Goal: Task Accomplishment & Management: Manage account settings

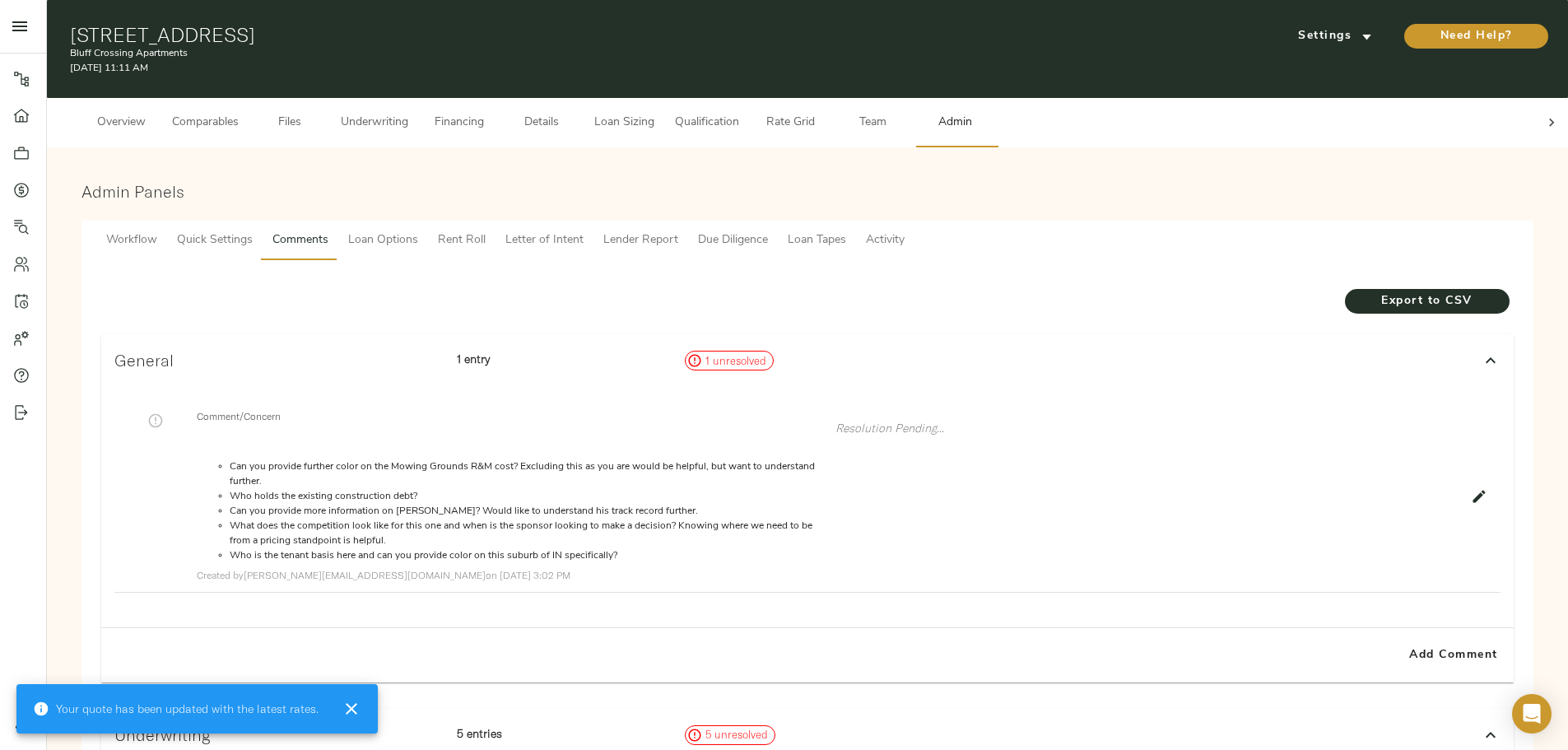
click at [408, 113] on span "Underwriting" at bounding box center [375, 123] width 67 height 20
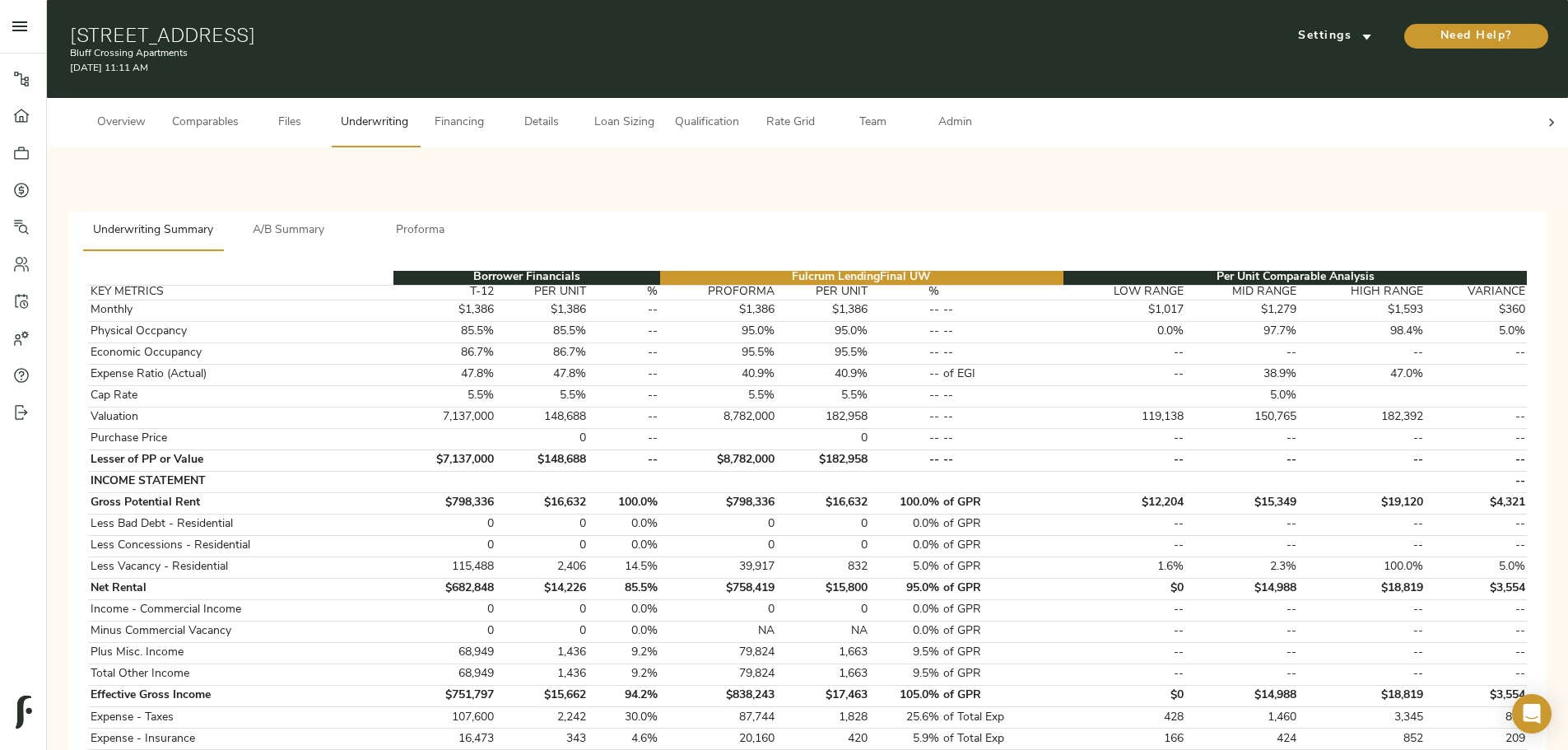
click at [322, 113] on span "Files" at bounding box center [290, 123] width 62 height 20
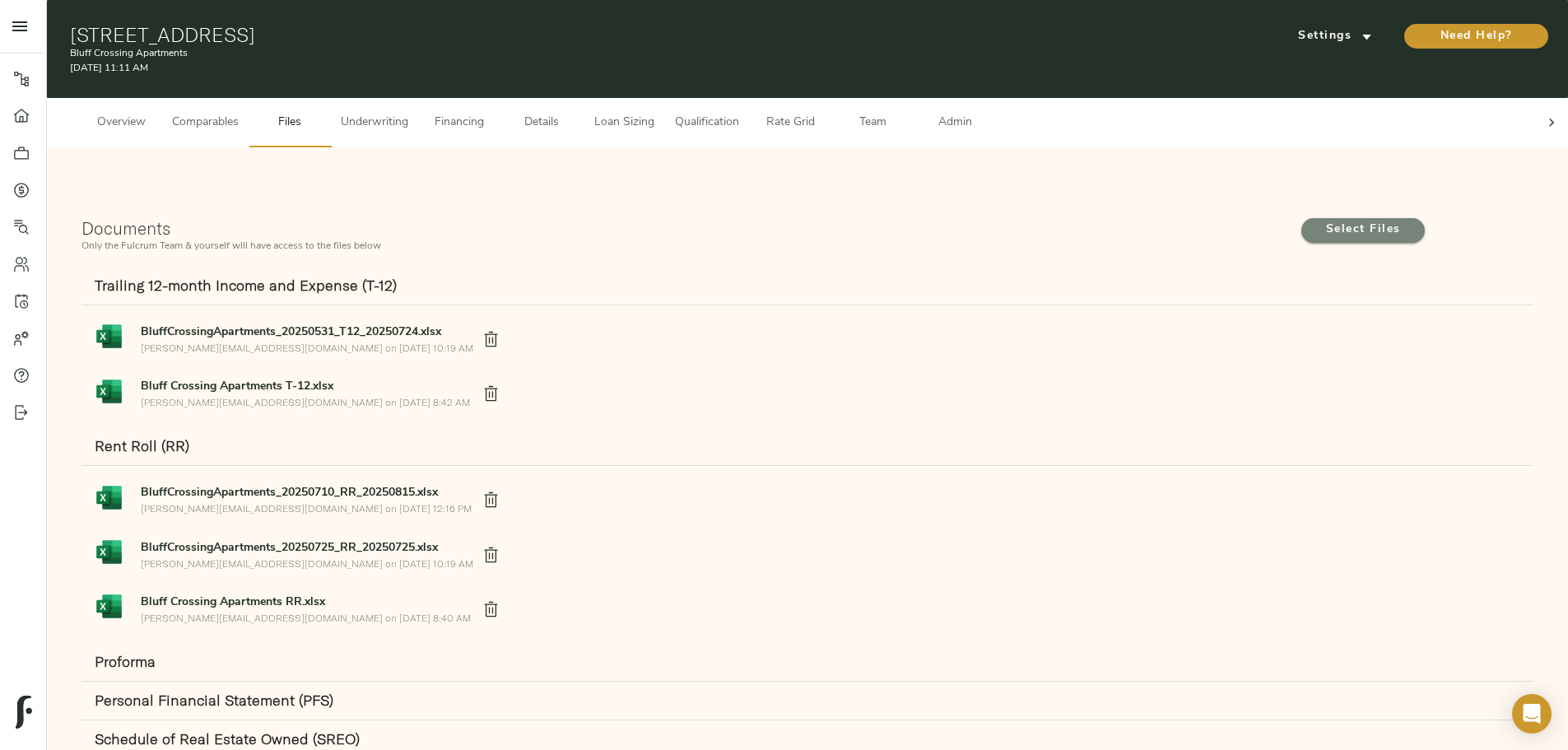
click at [1318, 220] on span "Select Files" at bounding box center [1363, 230] width 91 height 20
click at [0, 0] on input "Select Files" at bounding box center [0, 0] width 0 height 0
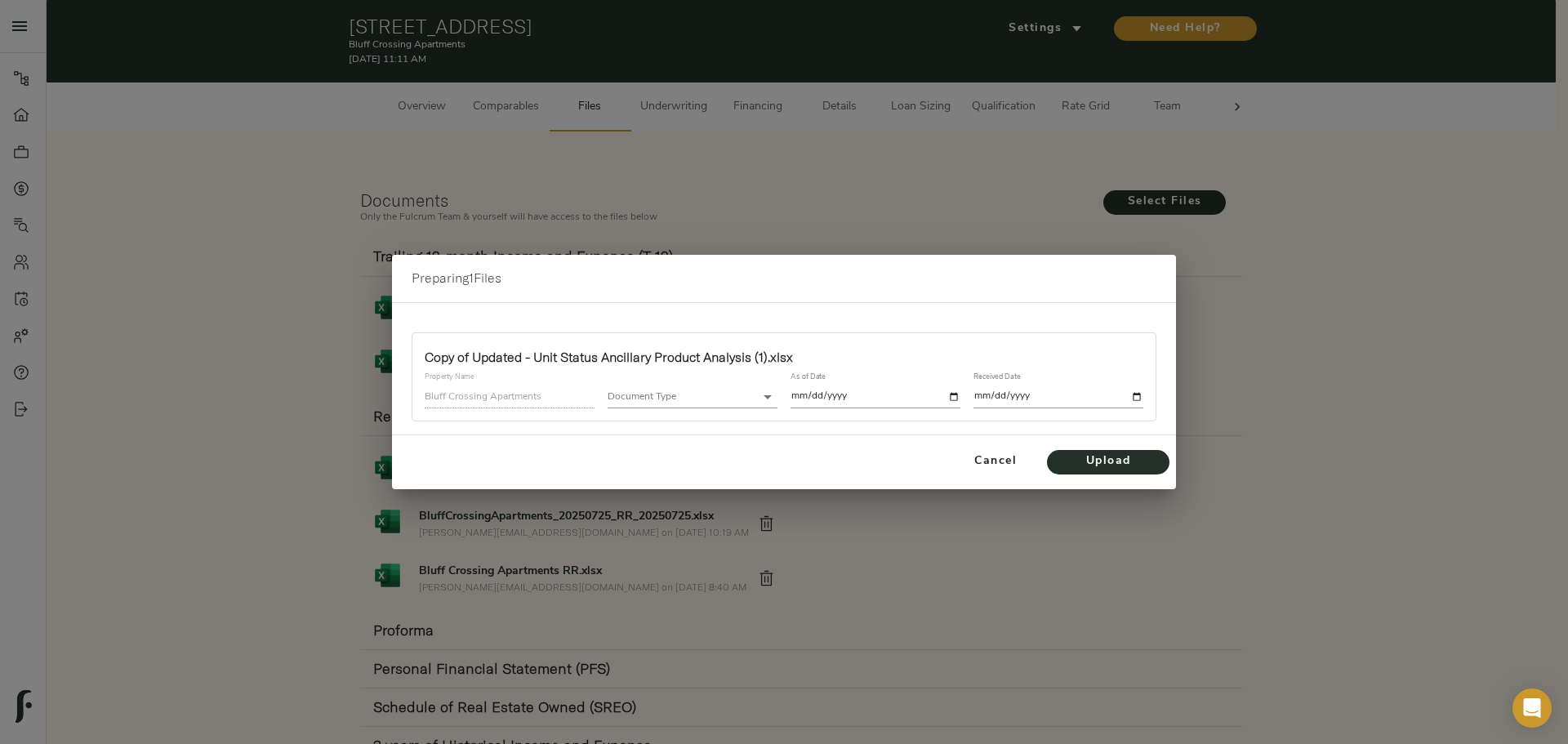
click at [716, 396] on body "Bluff Crossing Apartments - [STREET_ADDRESS] Pipeline Dashboard Portfolio Quote…" at bounding box center [784, 491] width 1568 height 983
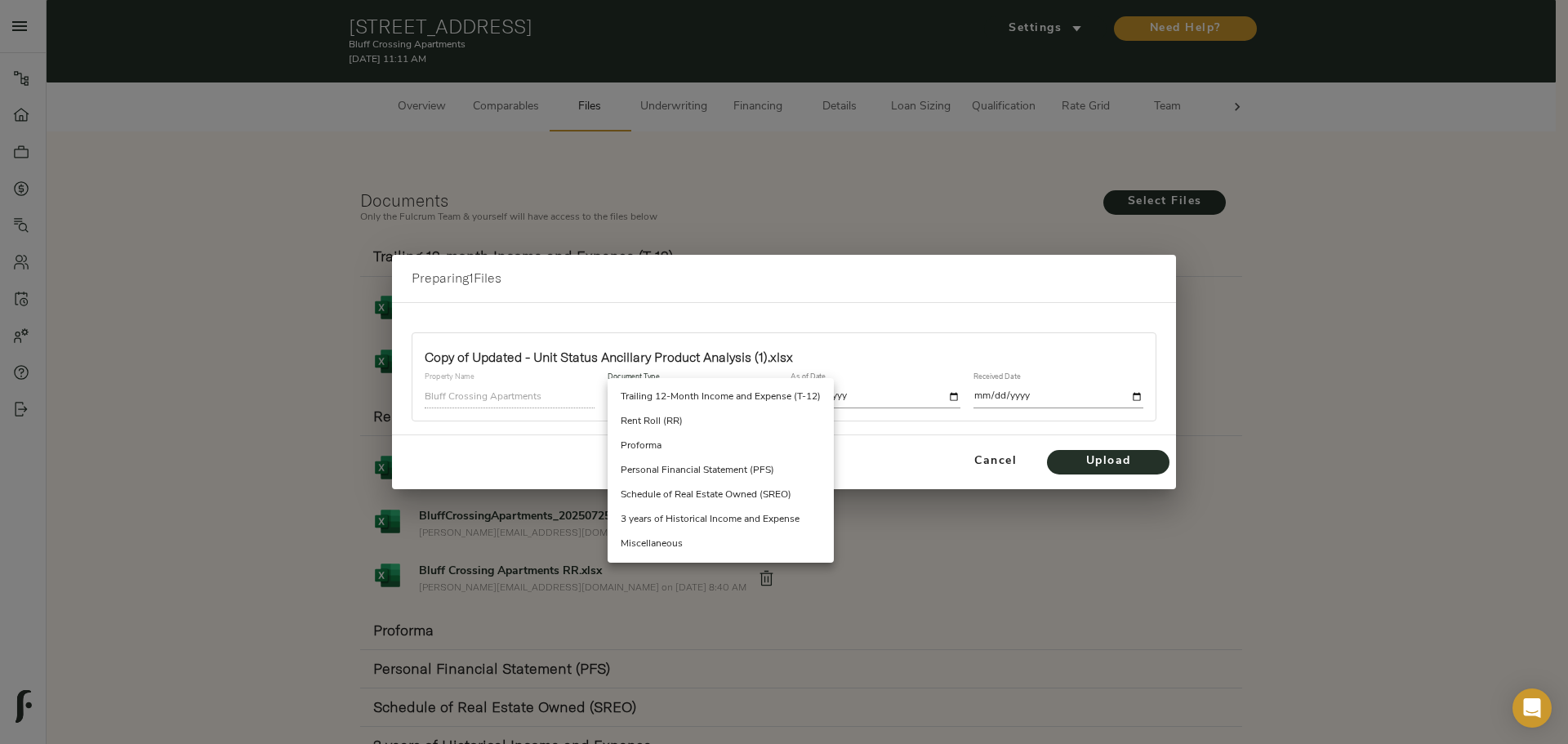
click at [690, 427] on li "Rent Roll (RR)" at bounding box center [721, 421] width 226 height 24
type input "rent_roll"
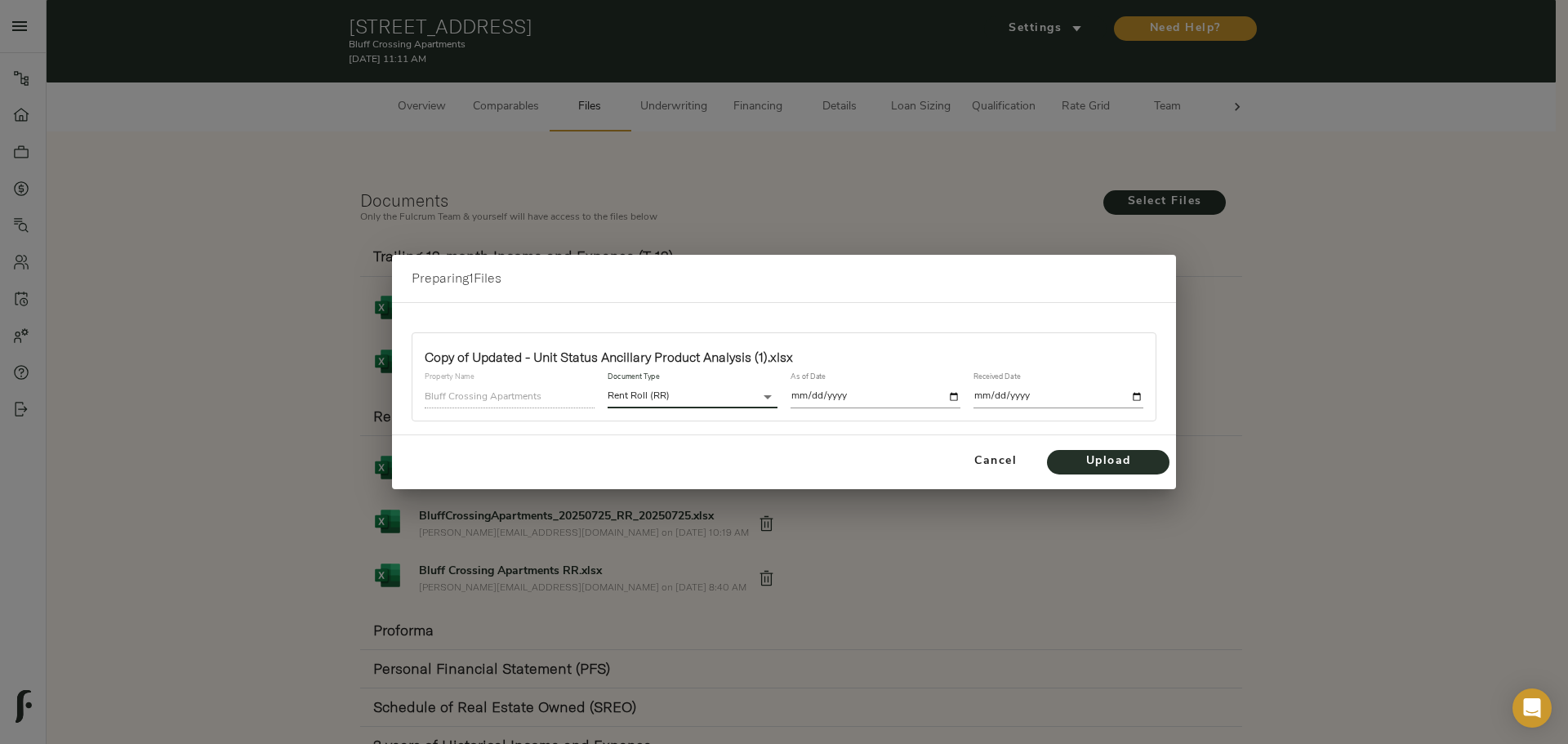
click at [796, 400] on input "date" at bounding box center [875, 397] width 169 height 22
type input "[DATE]"
click at [1008, 402] on input "date" at bounding box center [1058, 397] width 169 height 22
type input "[DATE]"
click at [1067, 468] on span "Upload" at bounding box center [1109, 462] width 90 height 20
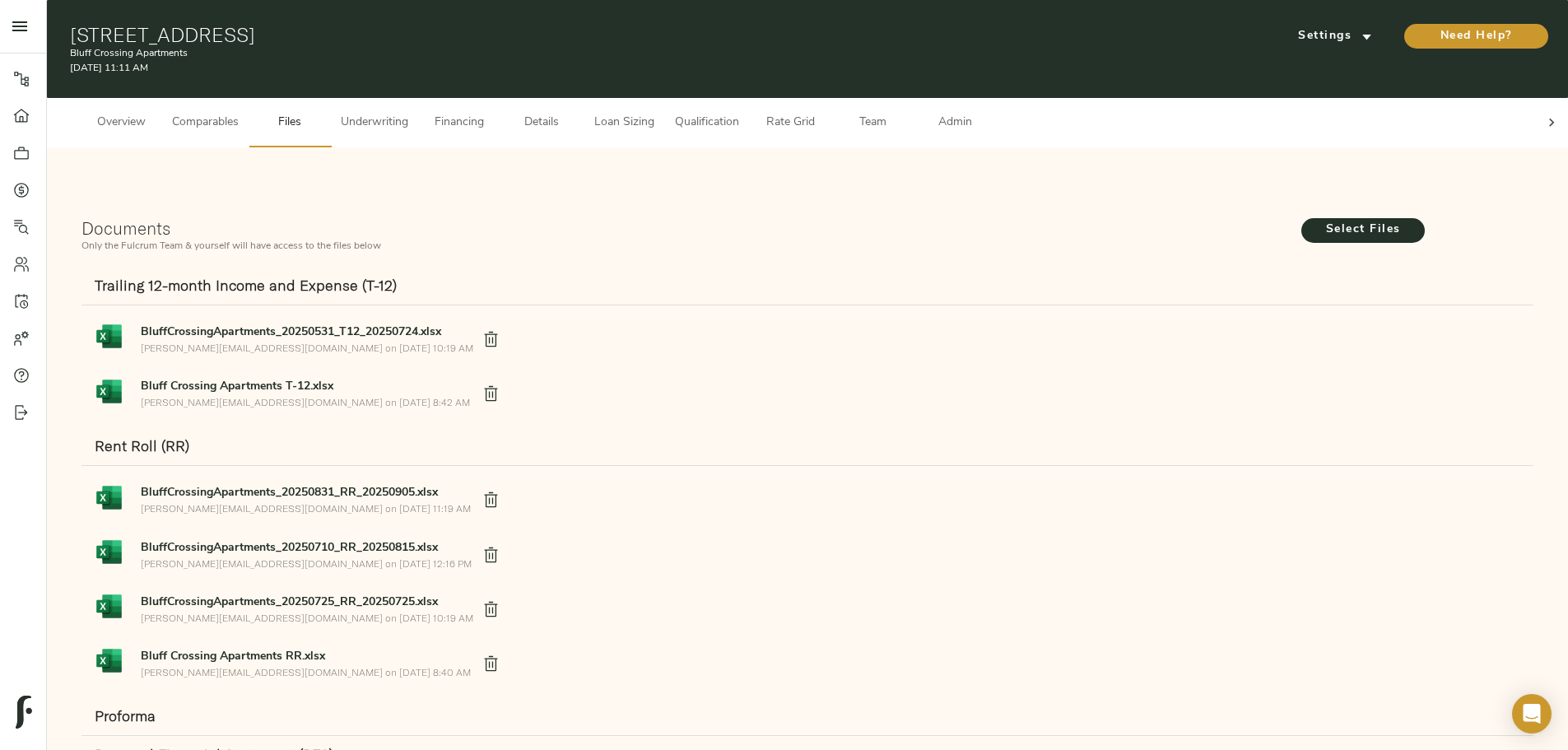
click at [408, 113] on span "Underwriting" at bounding box center [375, 123] width 67 height 20
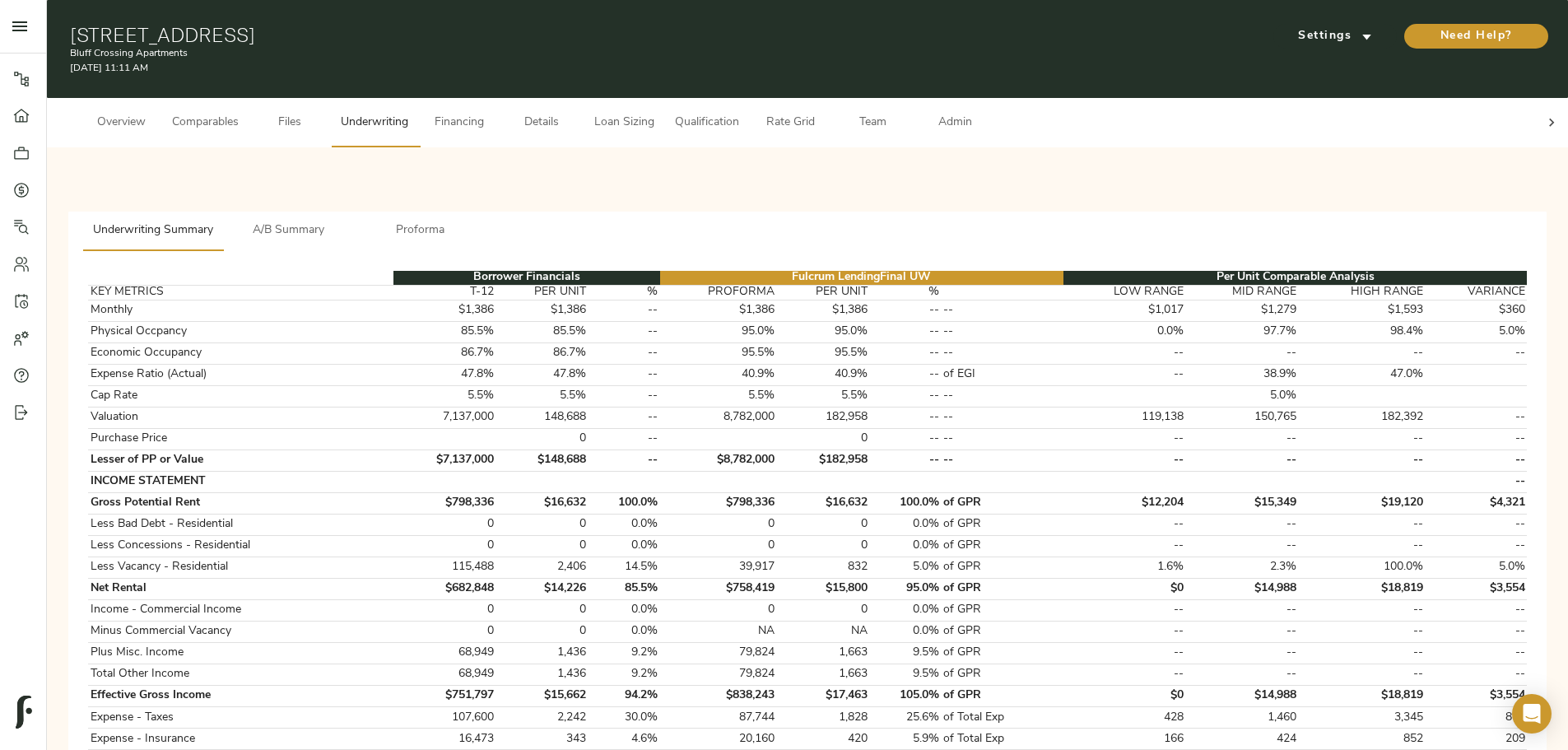
click at [573, 113] on span "Details" at bounding box center [541, 123] width 62 height 20
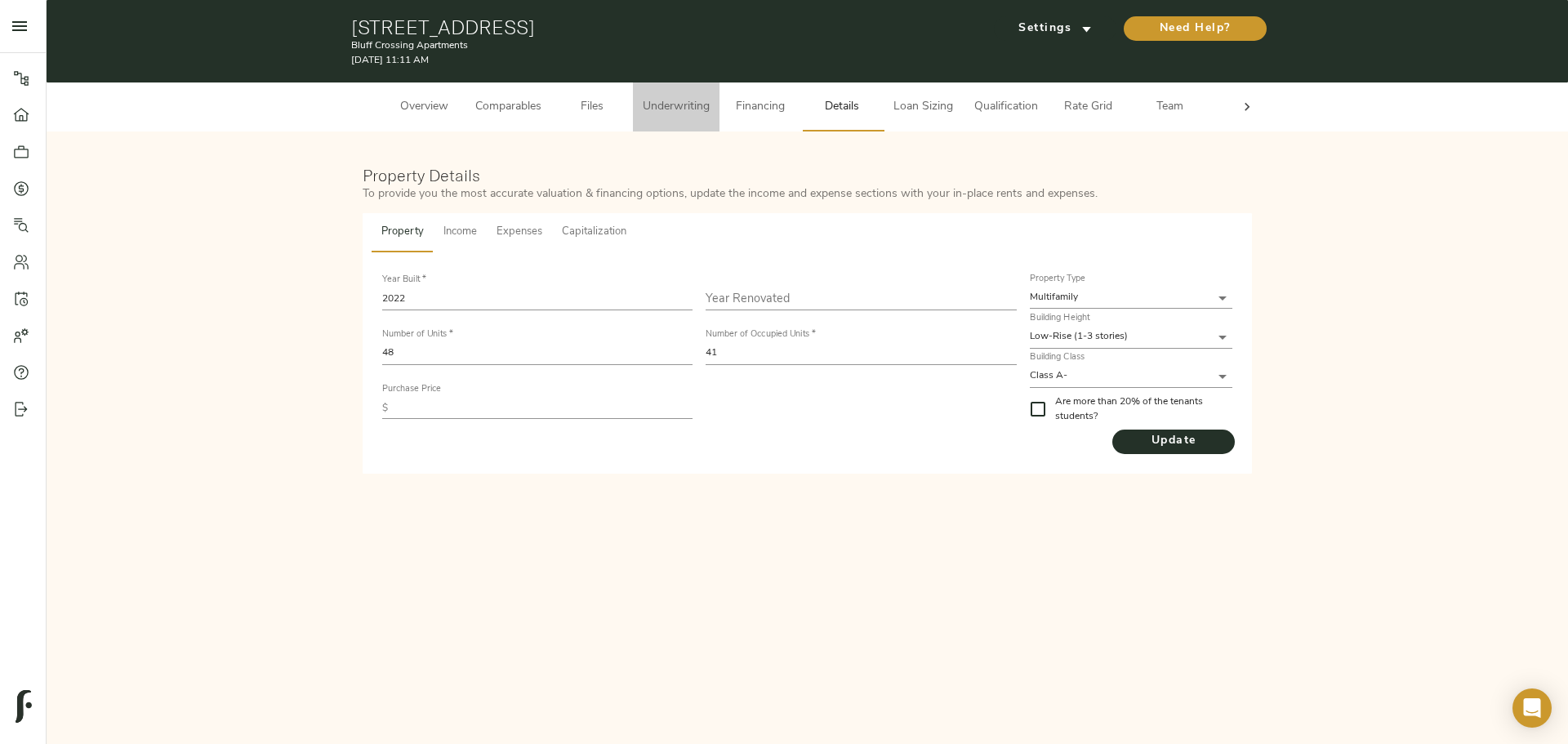
click at [680, 118] on button "Underwriting" at bounding box center [676, 107] width 87 height 49
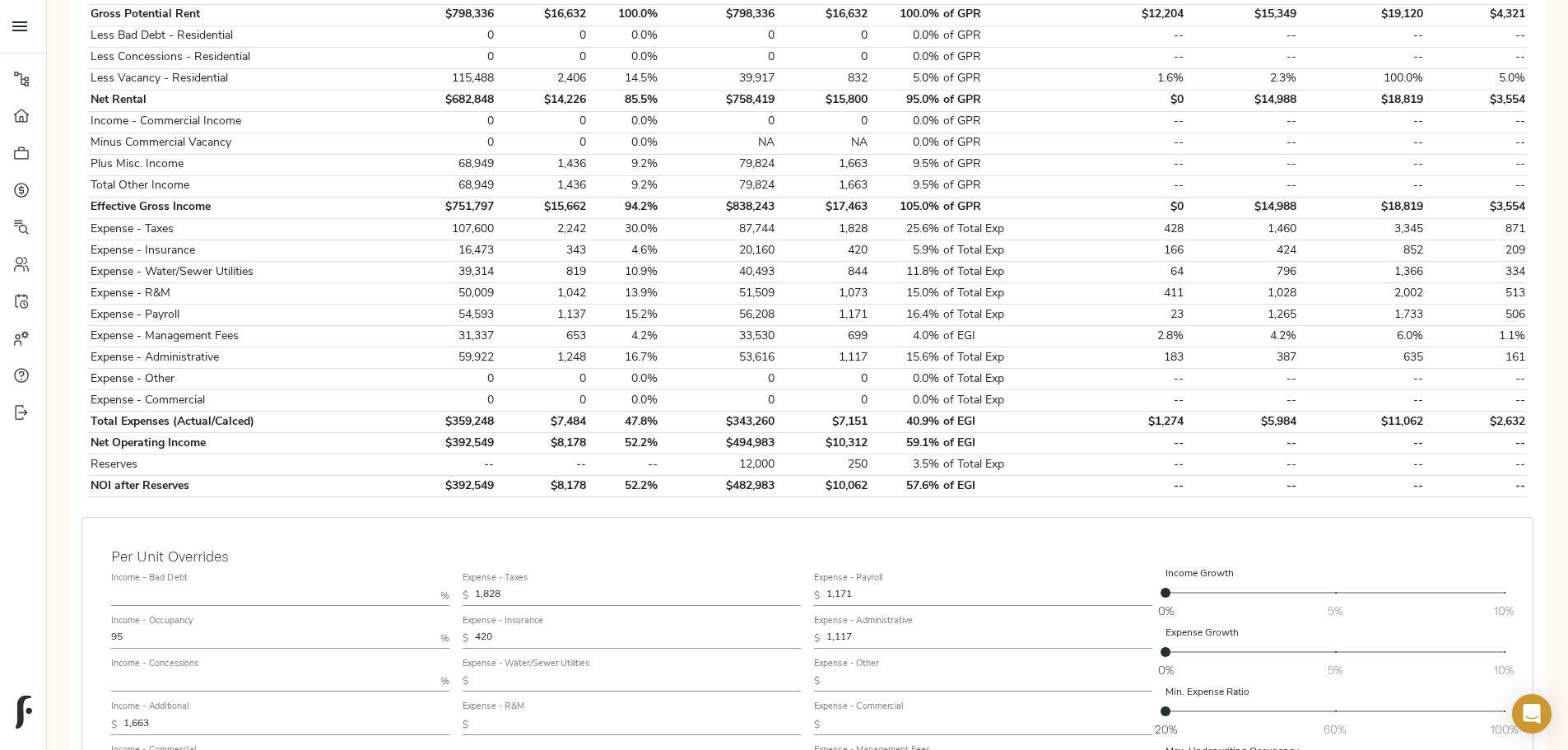
scroll to position [577, 0]
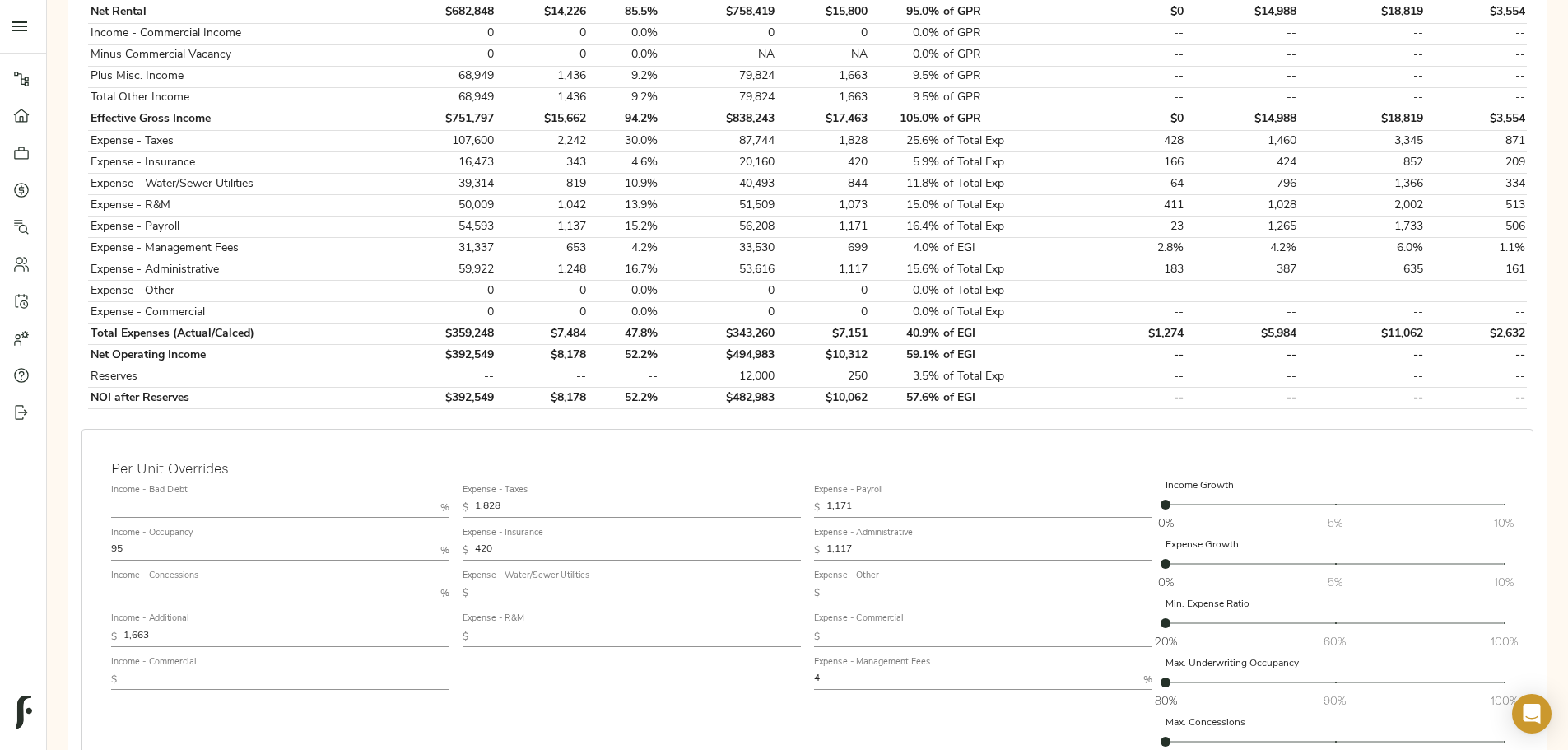
click at [690, 541] on input "420" at bounding box center [637, 551] width 326 height 19
type input "268"
click at [699, 584] on input "text" at bounding box center [637, 593] width 326 height 19
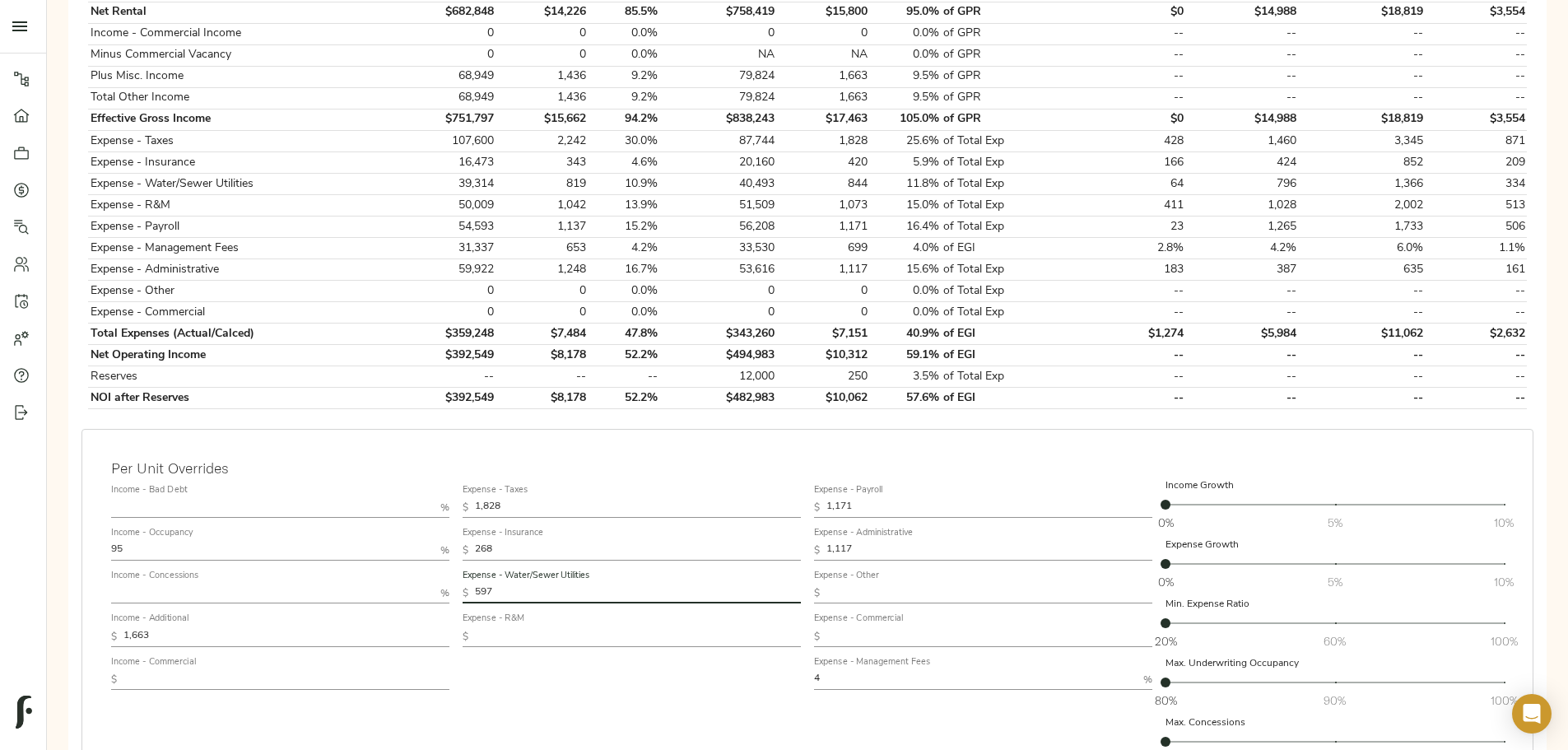
type input "597"
click at [715, 667] on div "Expense - Taxes $ 1,828 Expense - Insurance $ 268 Expense - Water/Sewer Utiliti…" at bounding box center [632, 627] width 352 height 310
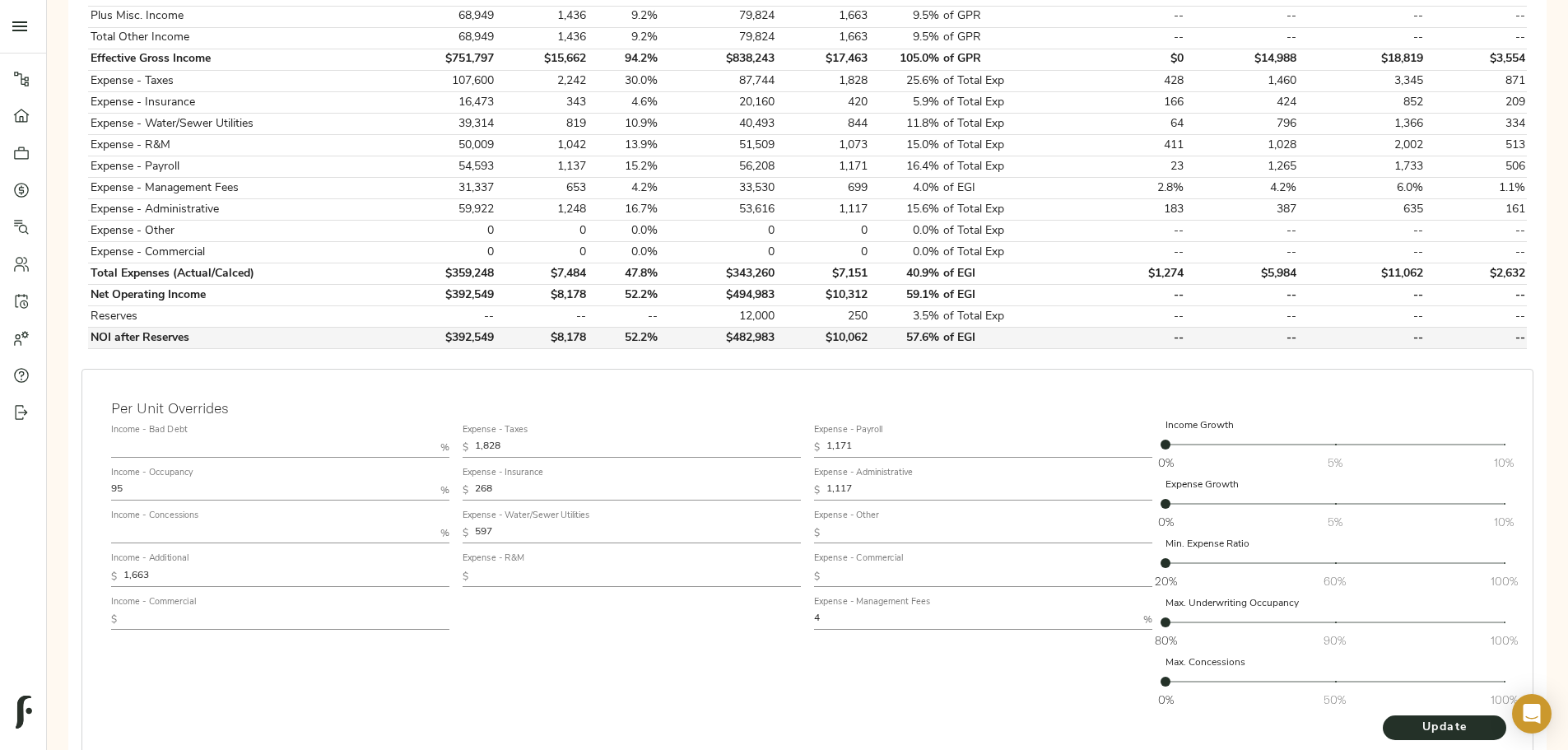
scroll to position [693, 0]
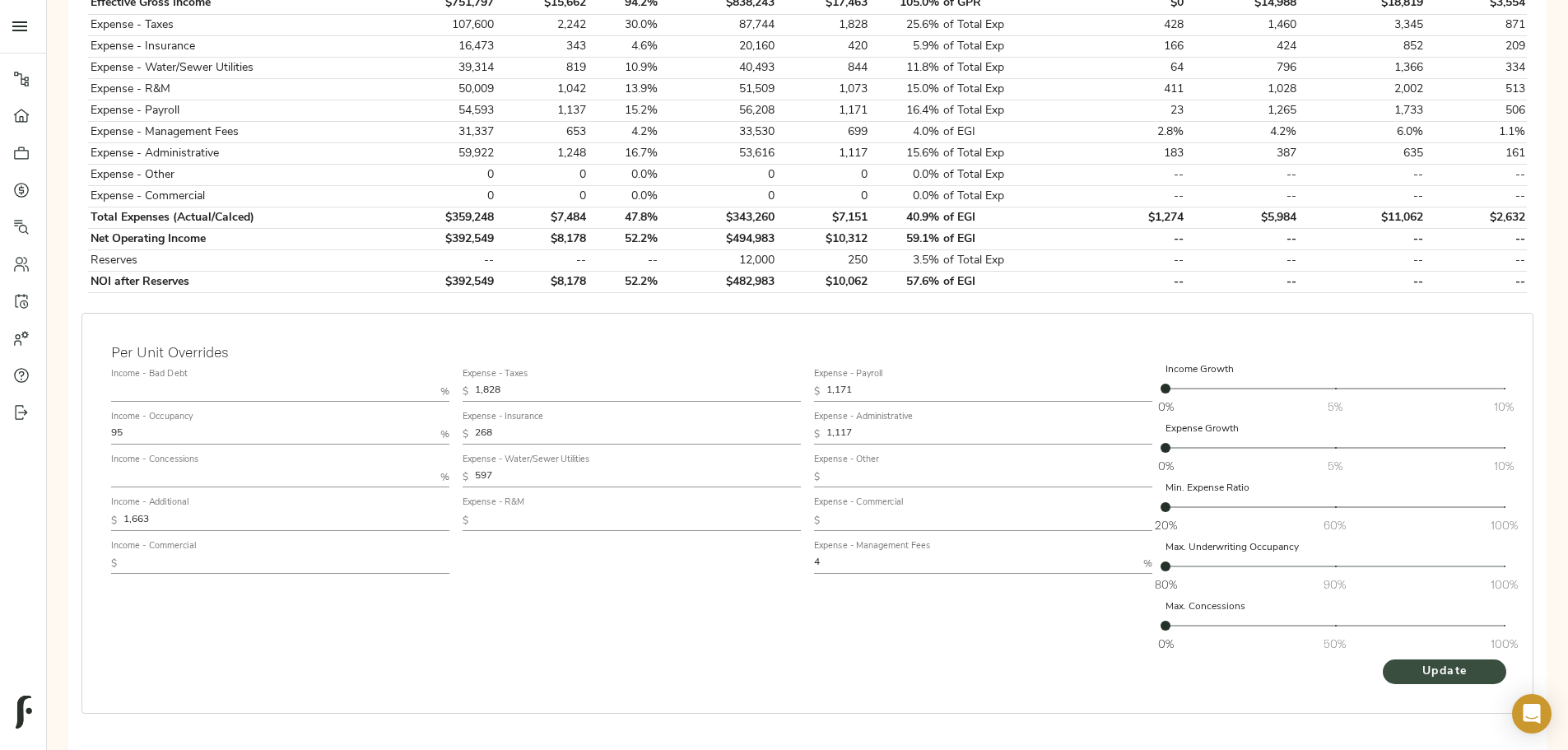
click at [1400, 662] on span "Update" at bounding box center [1445, 672] width 91 height 20
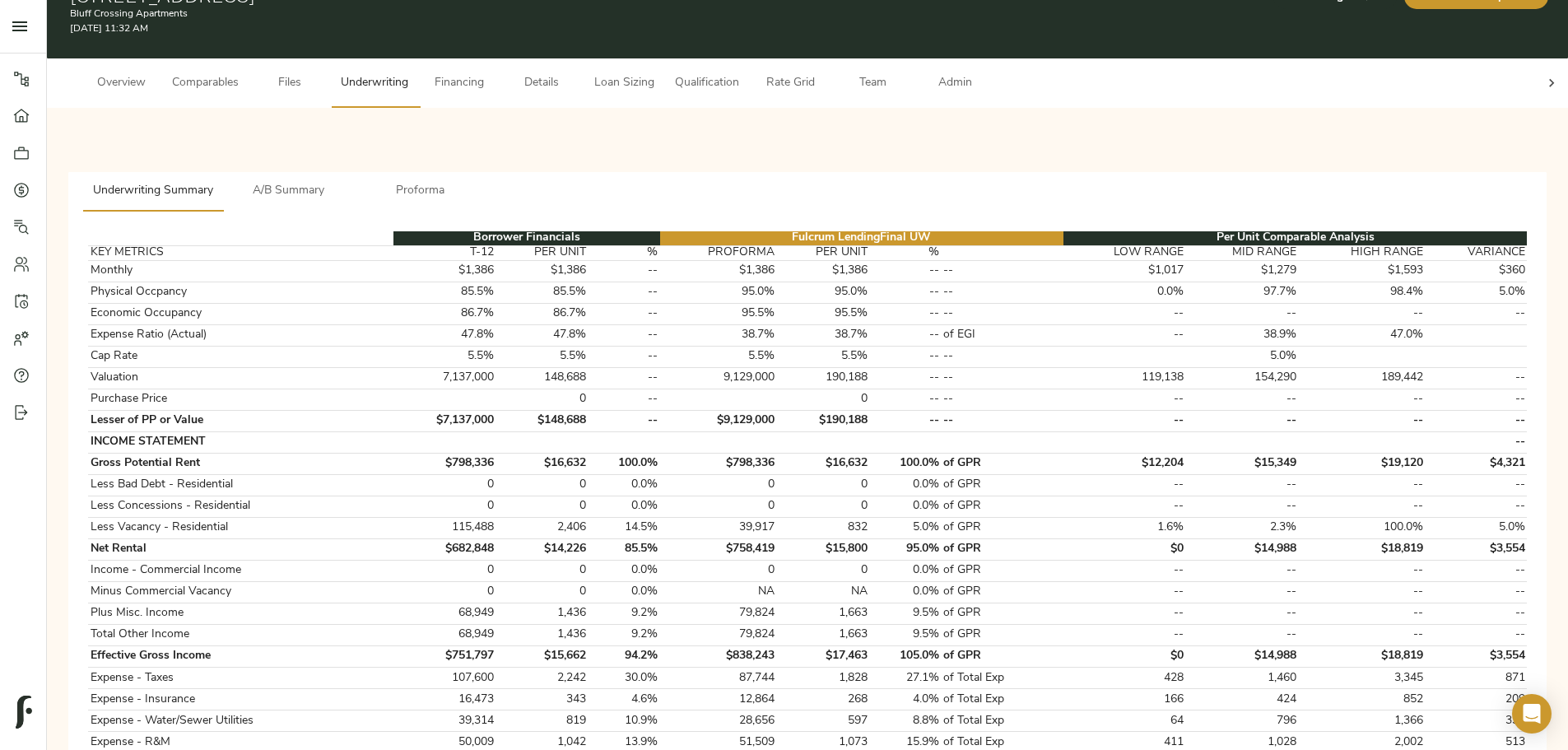
scroll to position [0, 0]
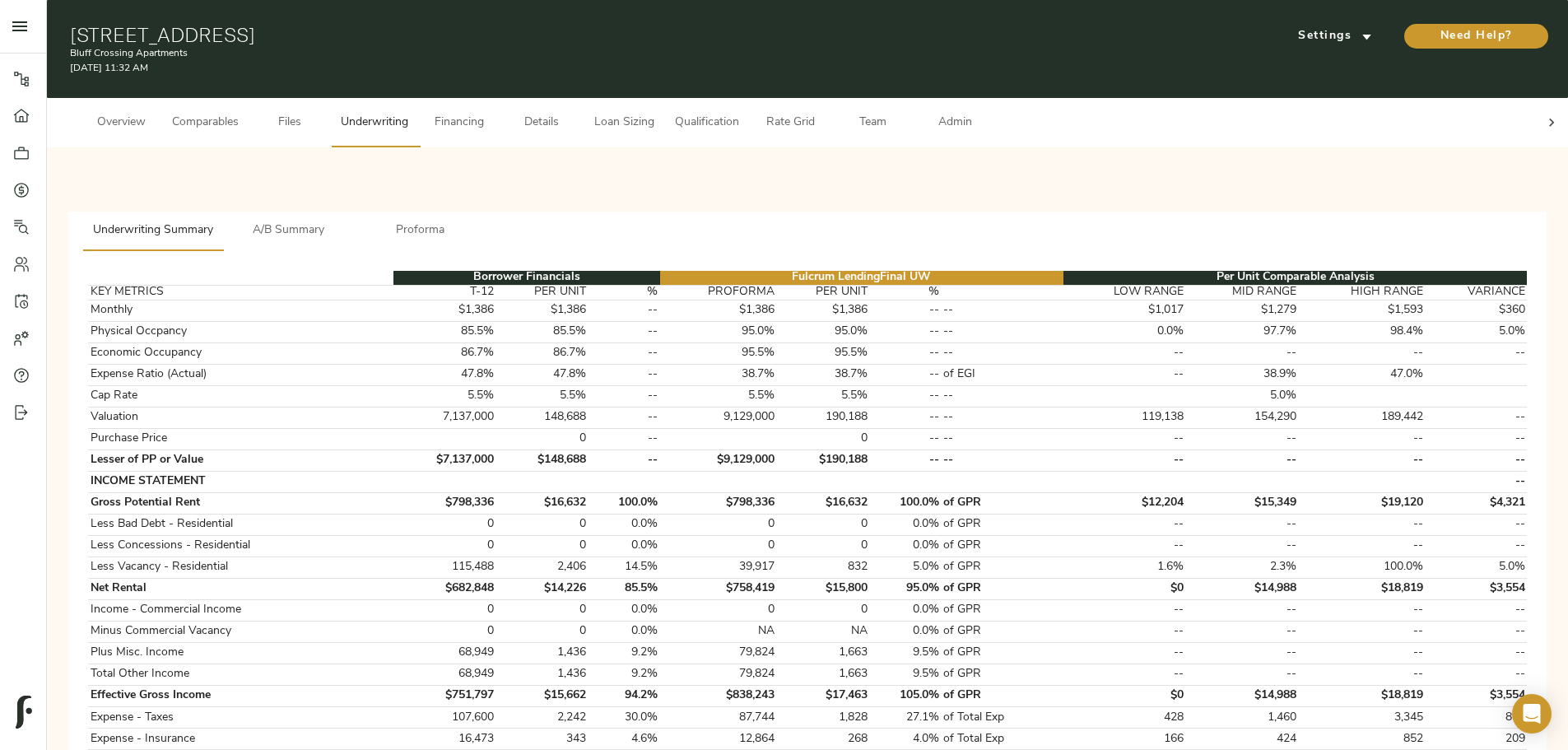
click at [1535, 119] on div at bounding box center [1551, 122] width 33 height 50
click at [986, 113] on span "Admin" at bounding box center [955, 123] width 62 height 20
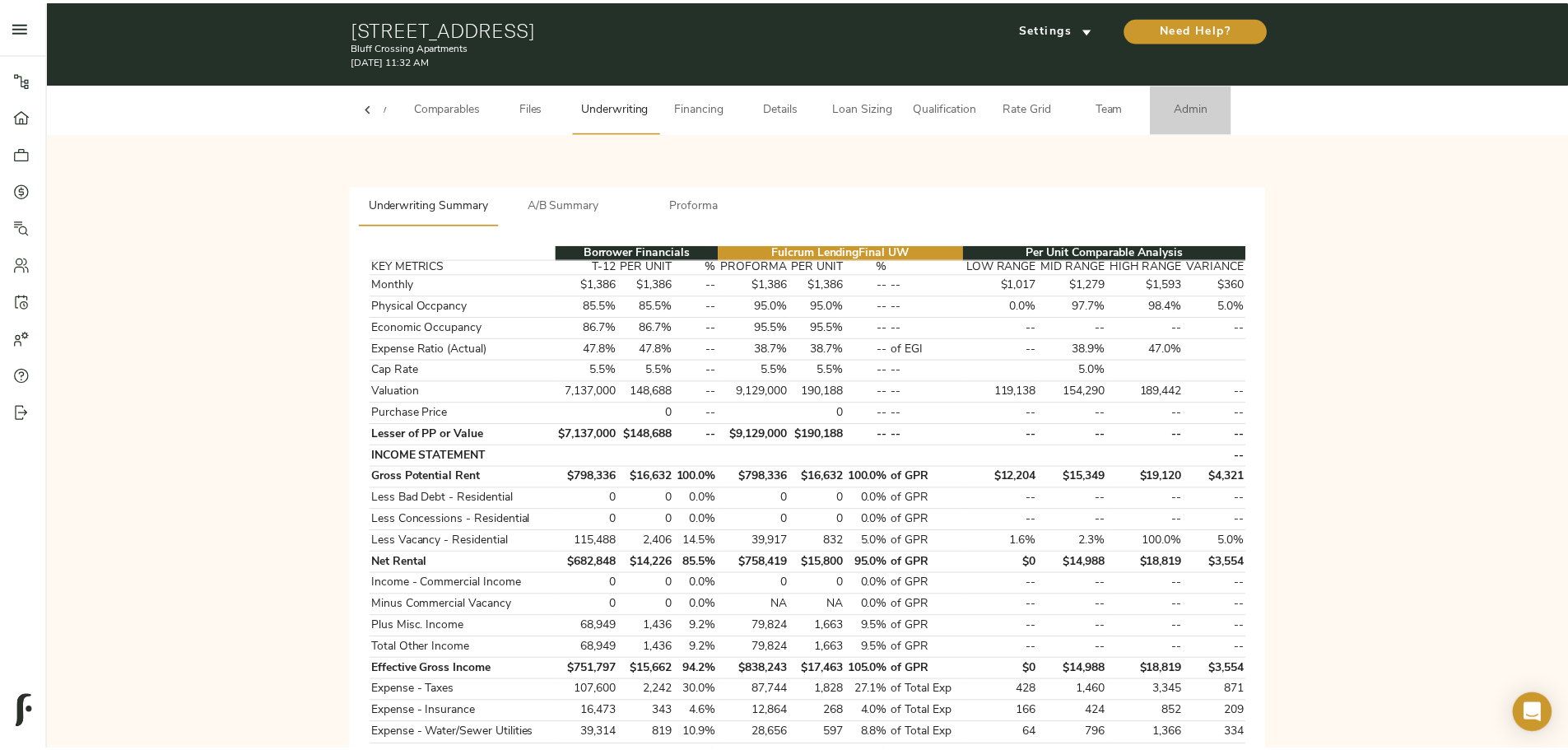
scroll to position [0, 64]
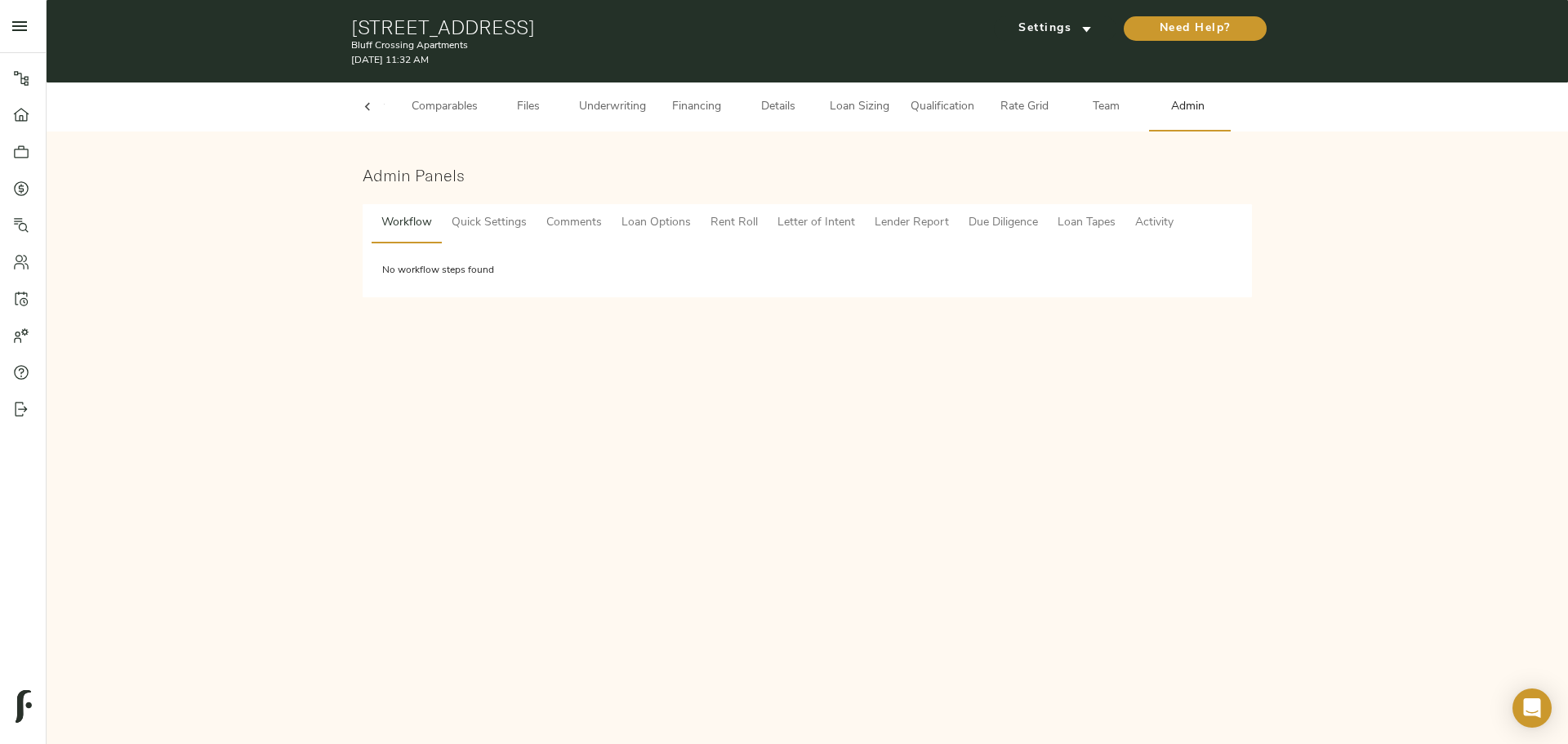
click at [550, 221] on span "Comments" at bounding box center [574, 223] width 56 height 20
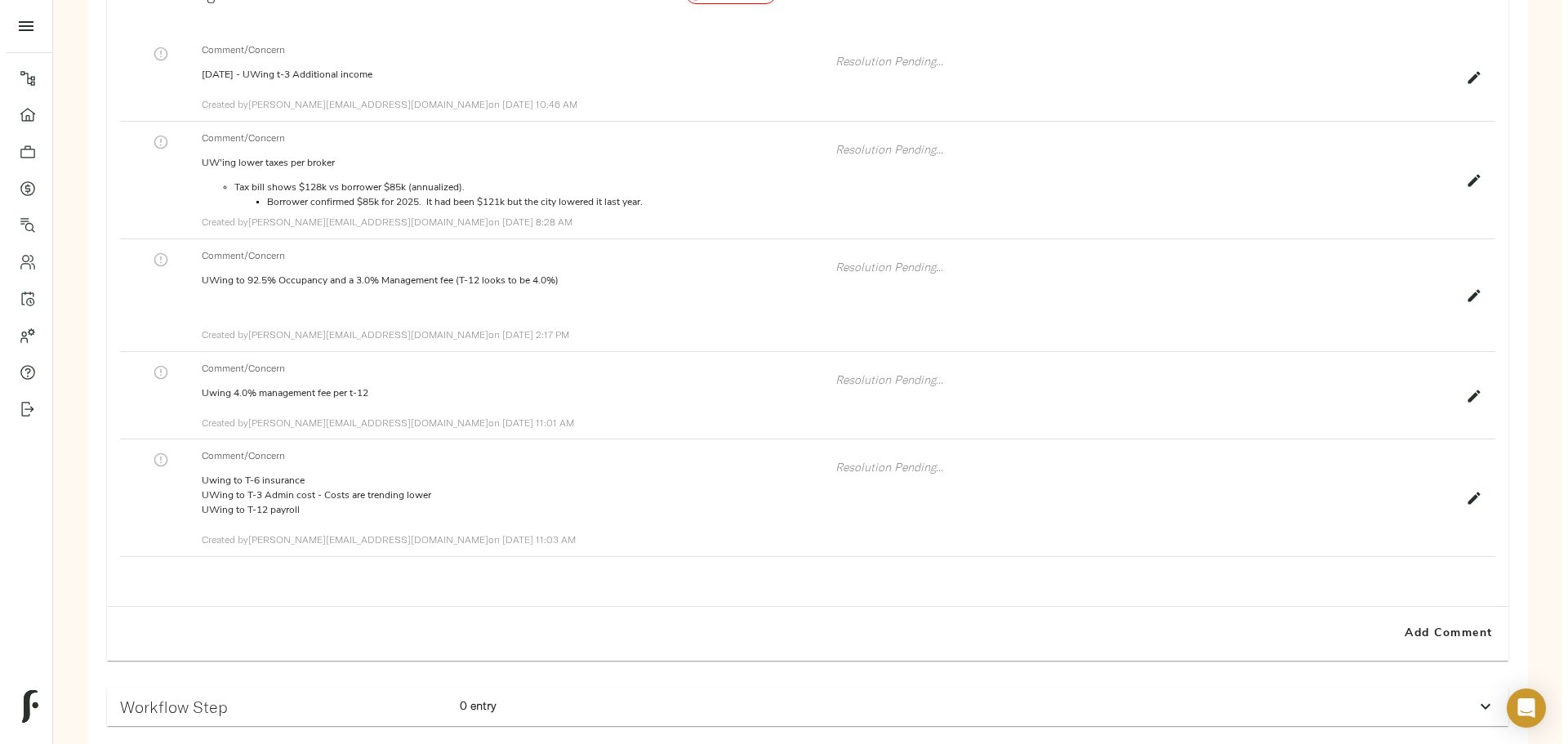
scroll to position [806, 0]
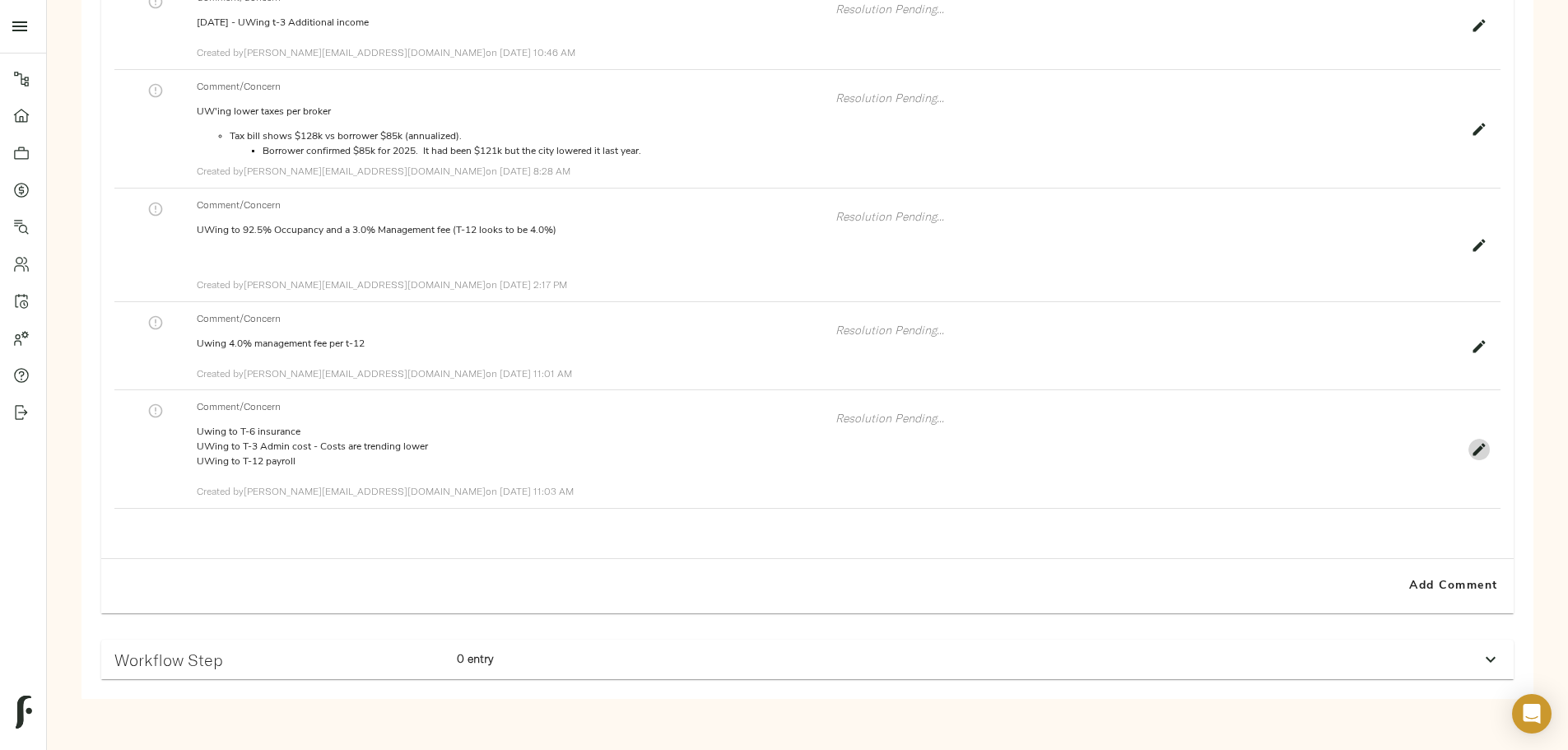
click at [1469, 460] on button "button" at bounding box center [1479, 449] width 21 height 21
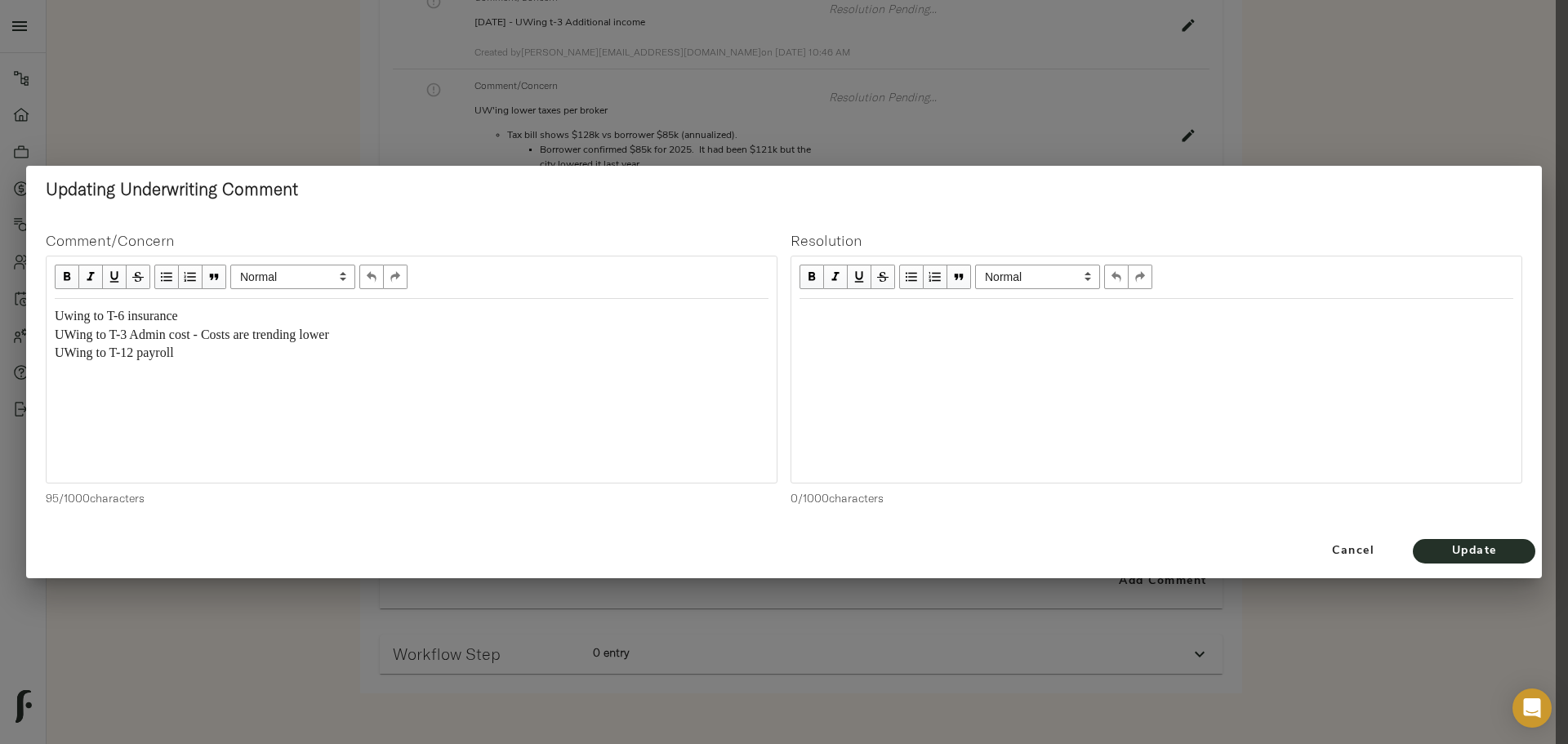
click at [843, 322] on div "Edit text" at bounding box center [1156, 316] width 714 height 18
click at [1445, 546] on span "Update" at bounding box center [1474, 552] width 90 height 20
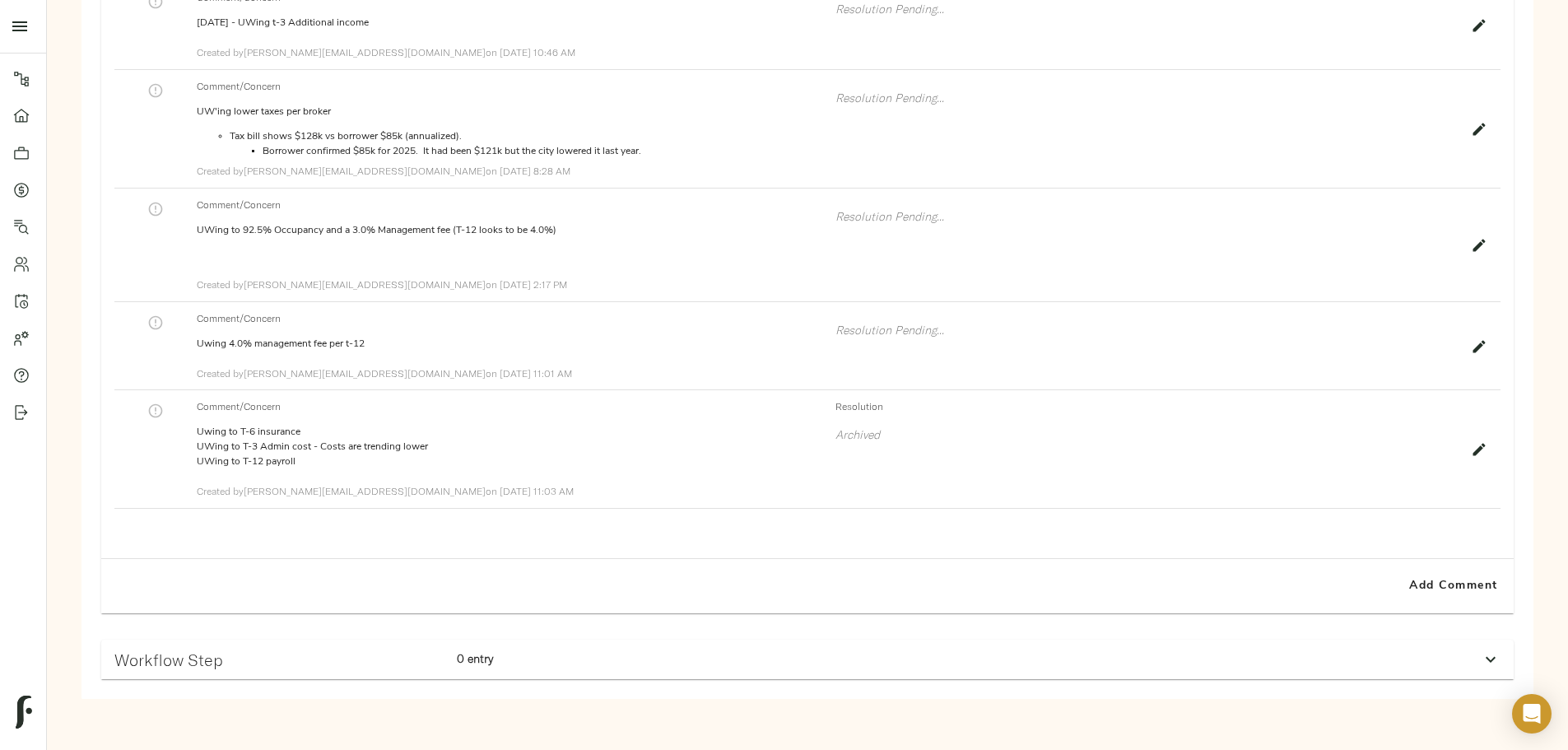
click at [1474, 353] on icon "button" at bounding box center [1480, 346] width 13 height 13
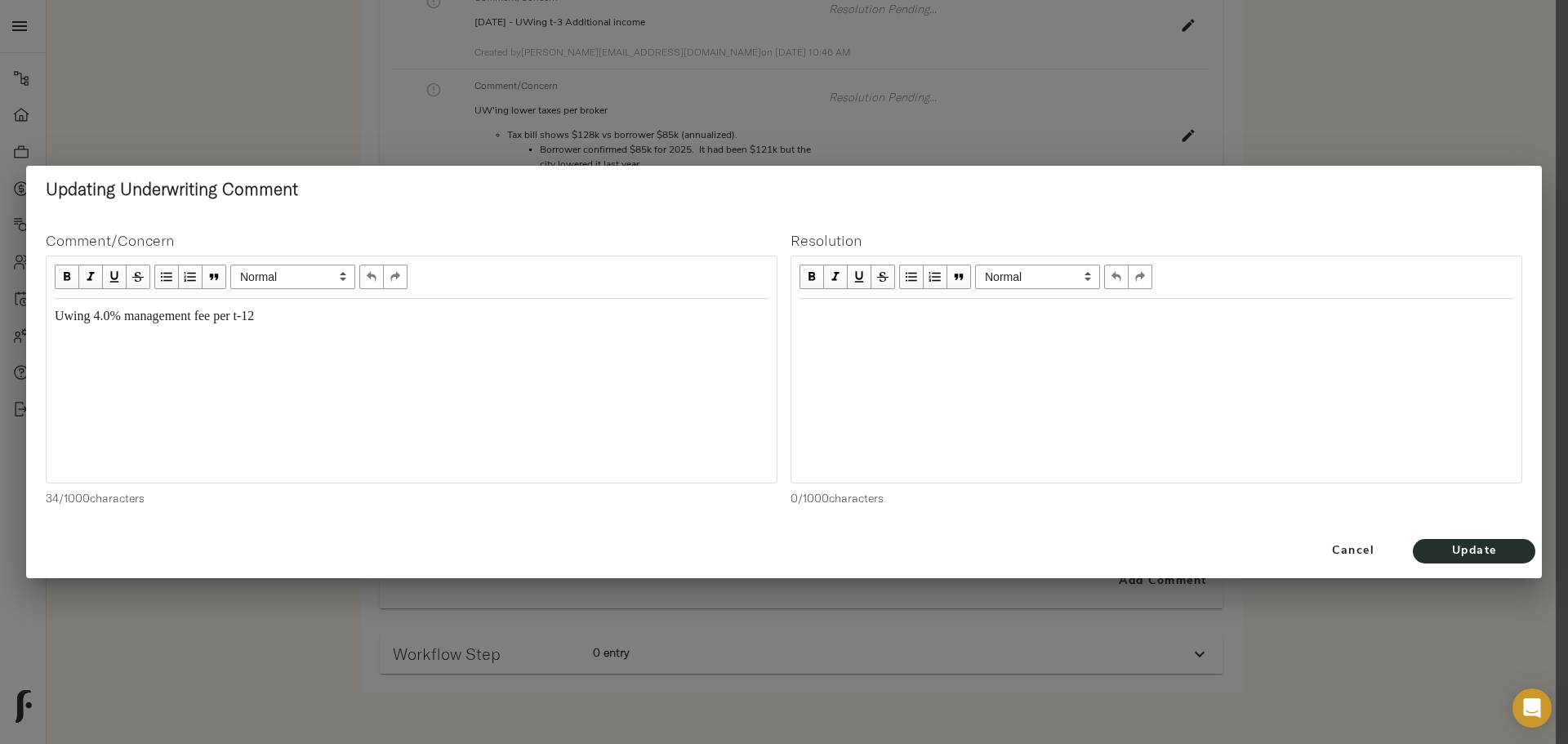
click at [879, 325] on div "Edit text" at bounding box center [1156, 316] width 714 height 18
click at [1469, 549] on span "Update" at bounding box center [1474, 552] width 90 height 20
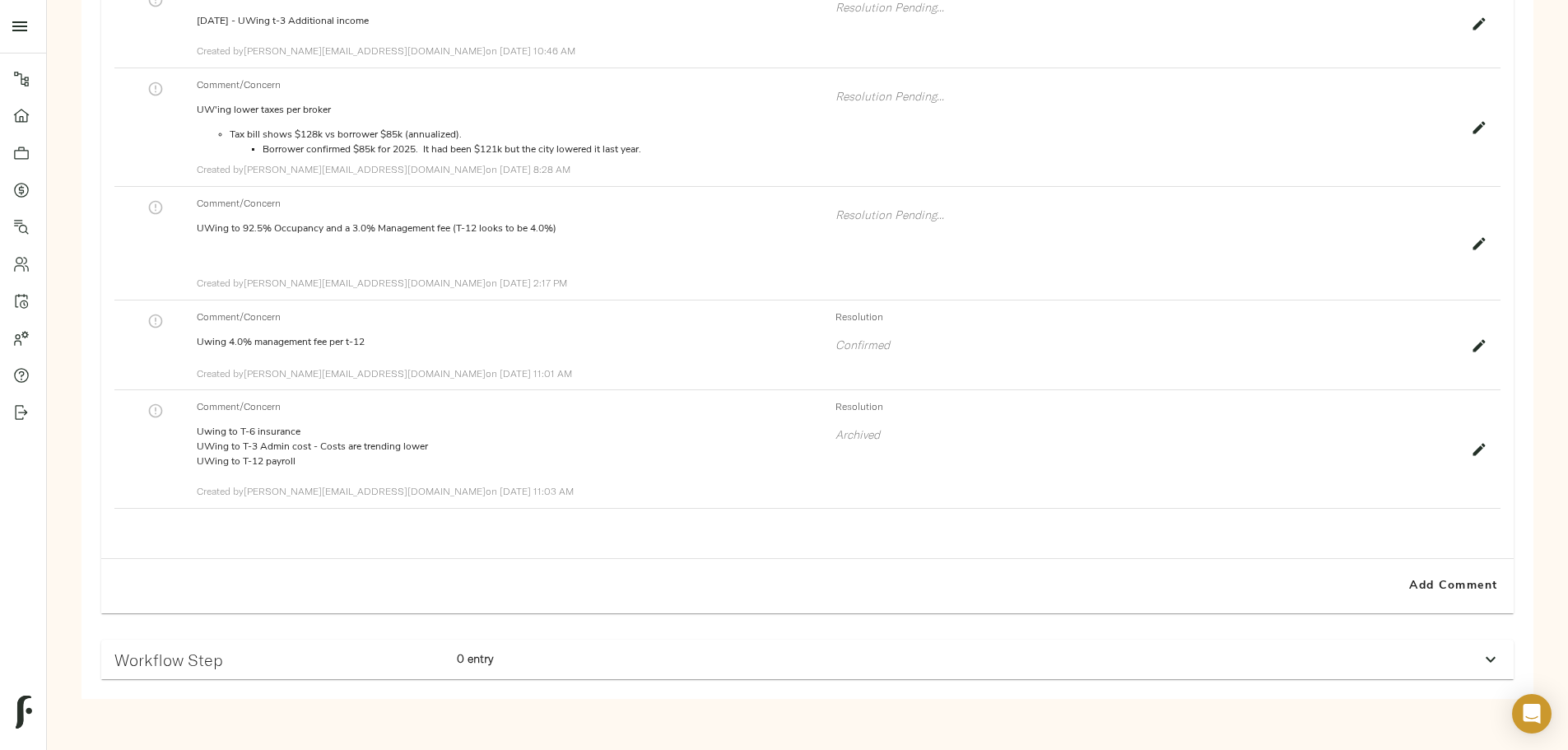
click at [167, 332] on button "button" at bounding box center [155, 321] width 21 height 21
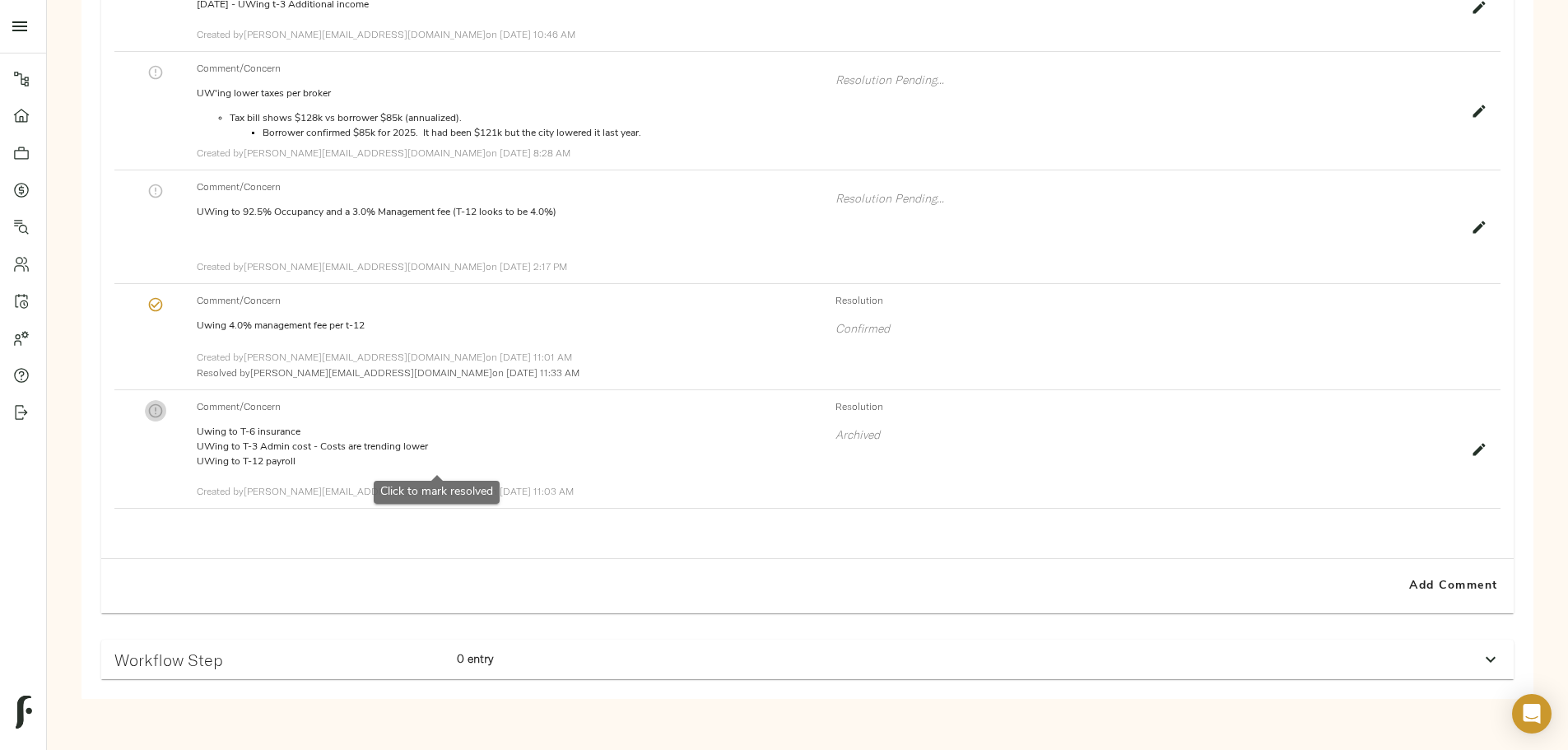
click at [164, 419] on icon "button" at bounding box center [156, 411] width 17 height 17
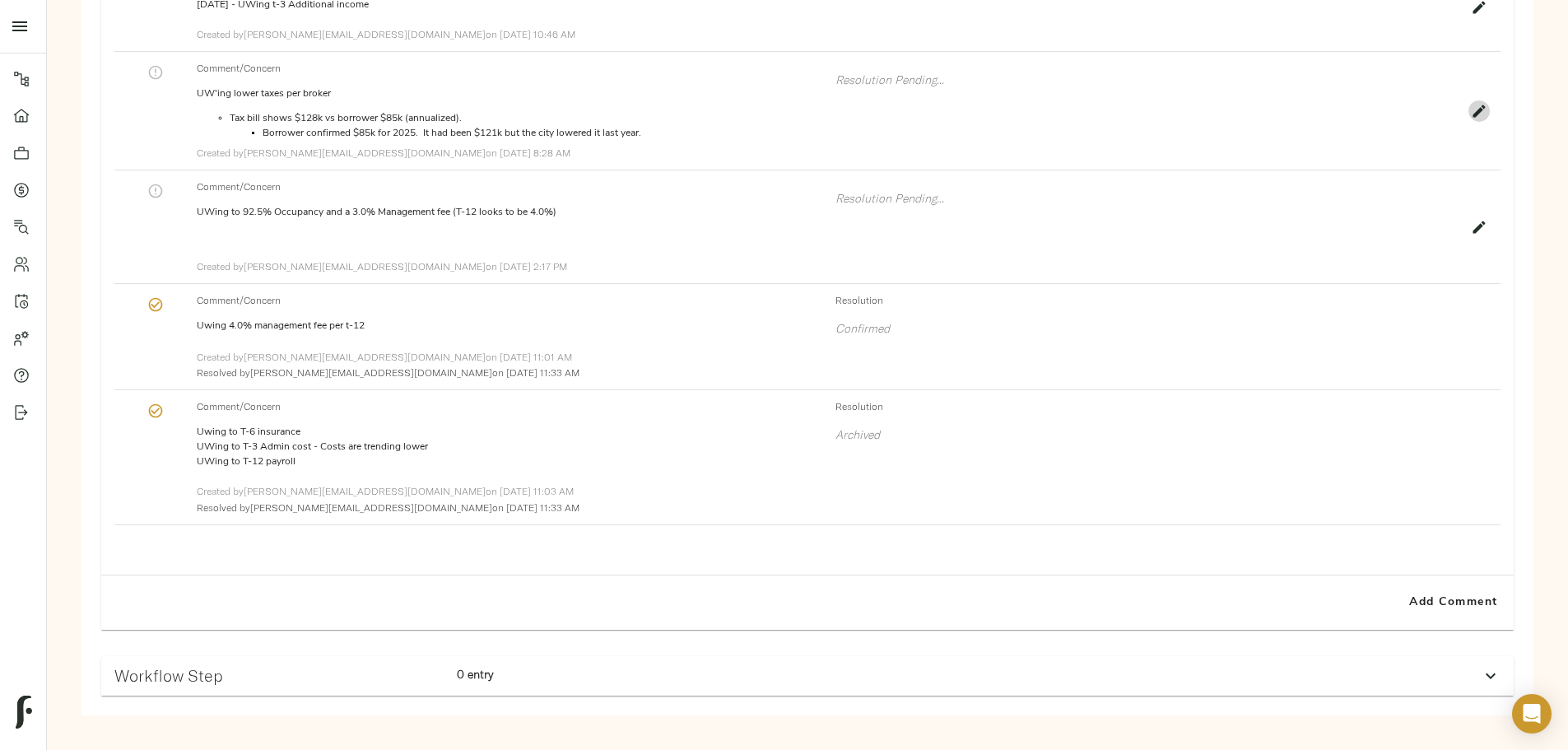
click at [1474, 117] on icon "button" at bounding box center [1480, 110] width 13 height 13
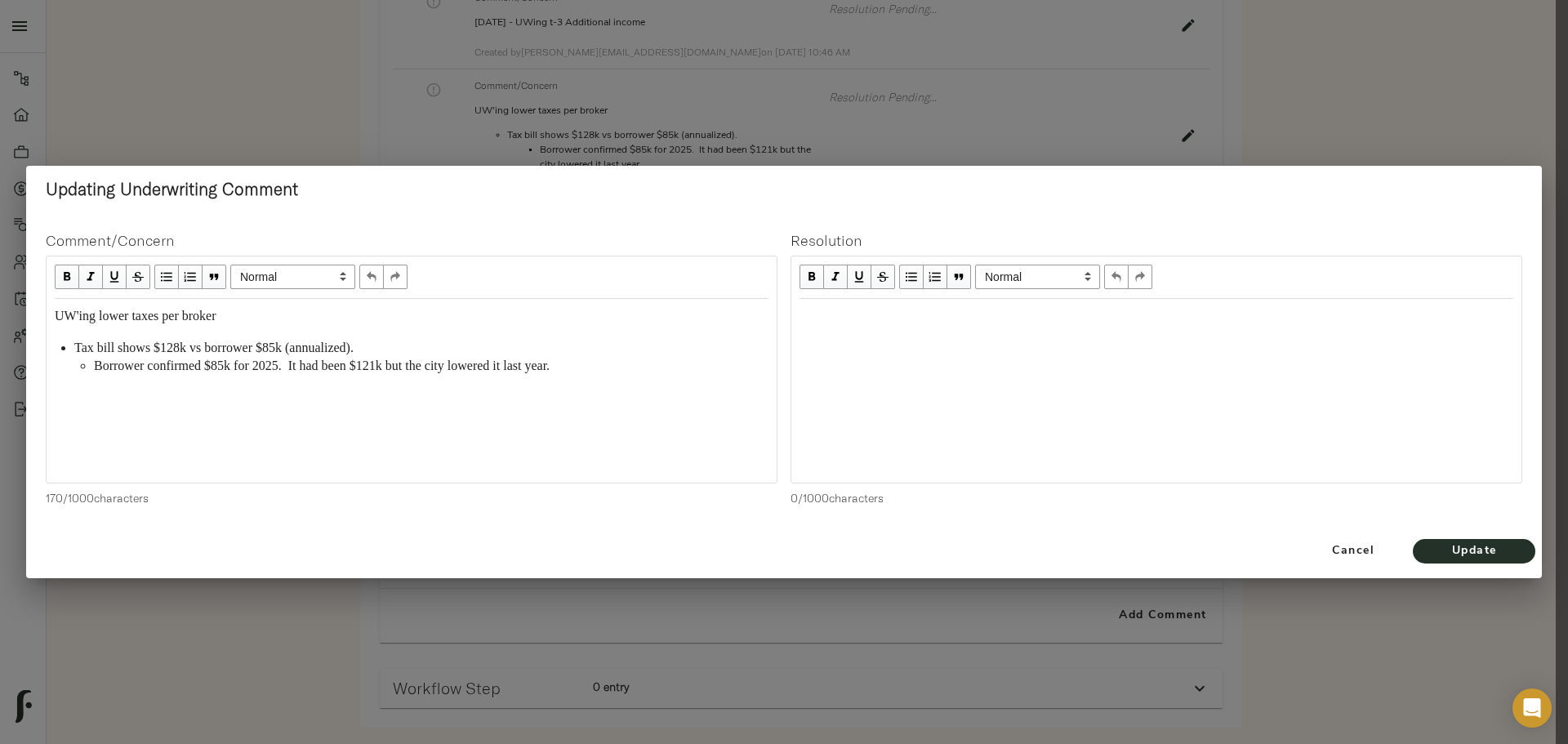
click at [843, 319] on div "Edit text" at bounding box center [1156, 316] width 714 height 18
click at [1438, 559] on span "Update" at bounding box center [1474, 552] width 90 height 20
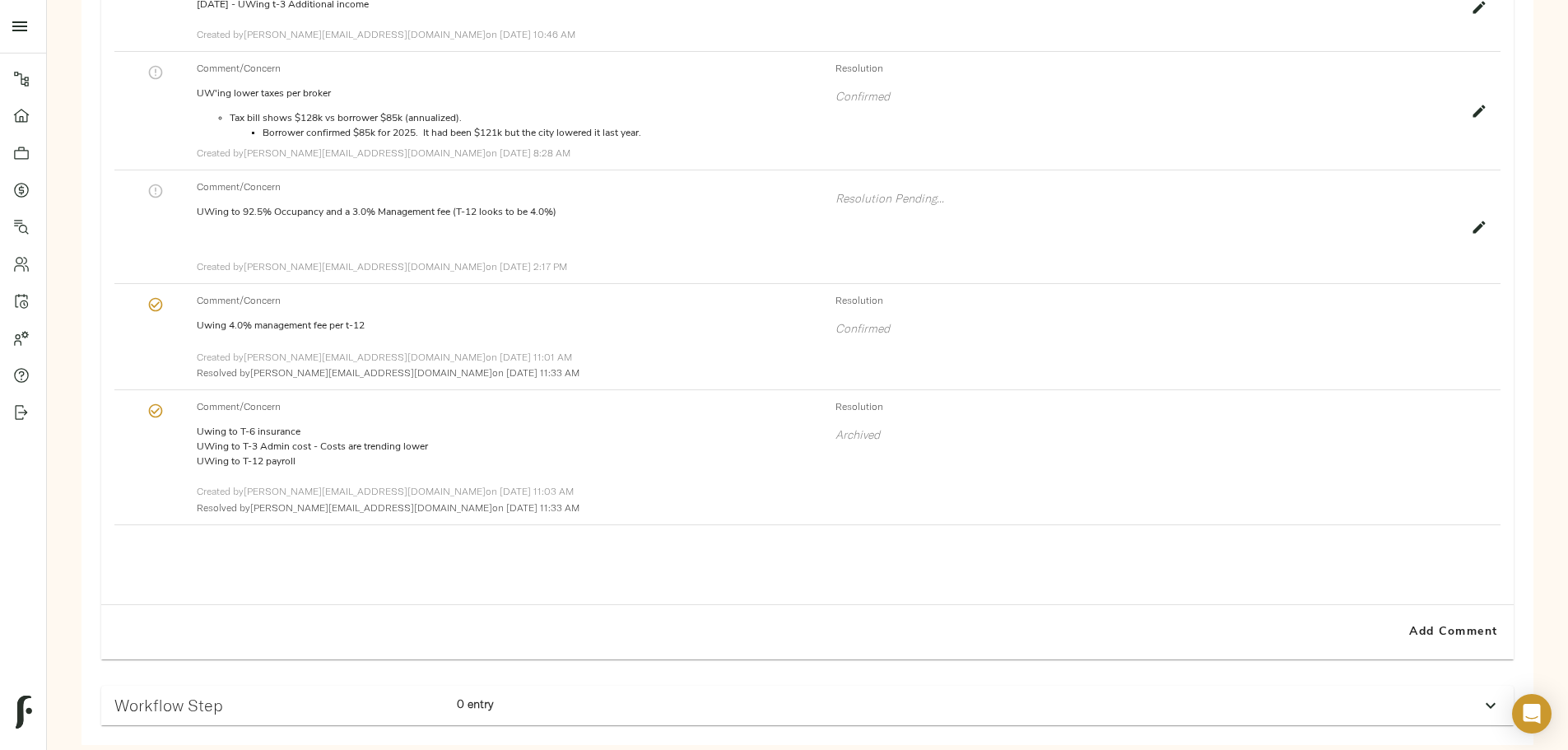
click at [164, 81] on icon "button" at bounding box center [156, 72] width 17 height 17
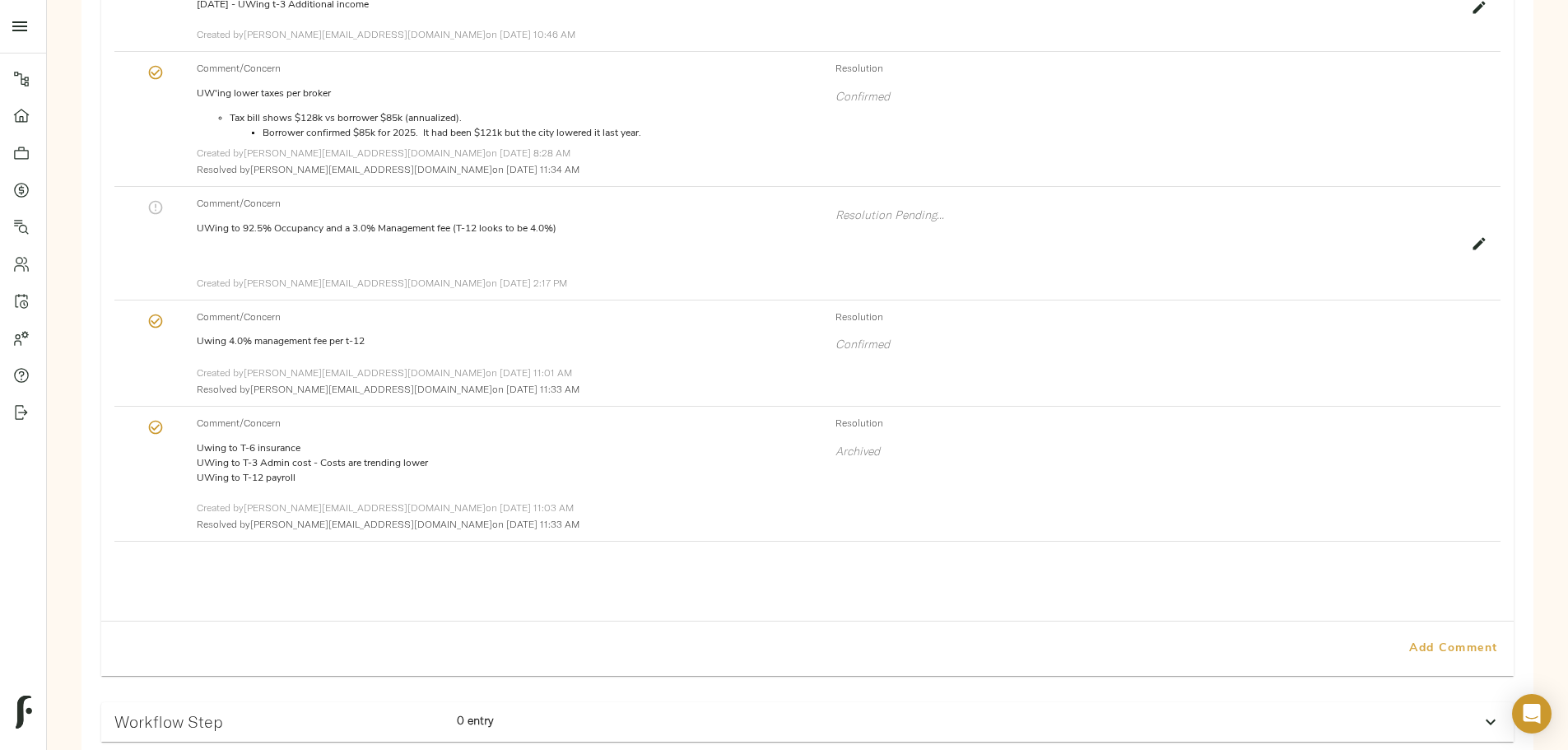
click at [1401, 656] on button "Add Comment" at bounding box center [1454, 648] width 107 height 41
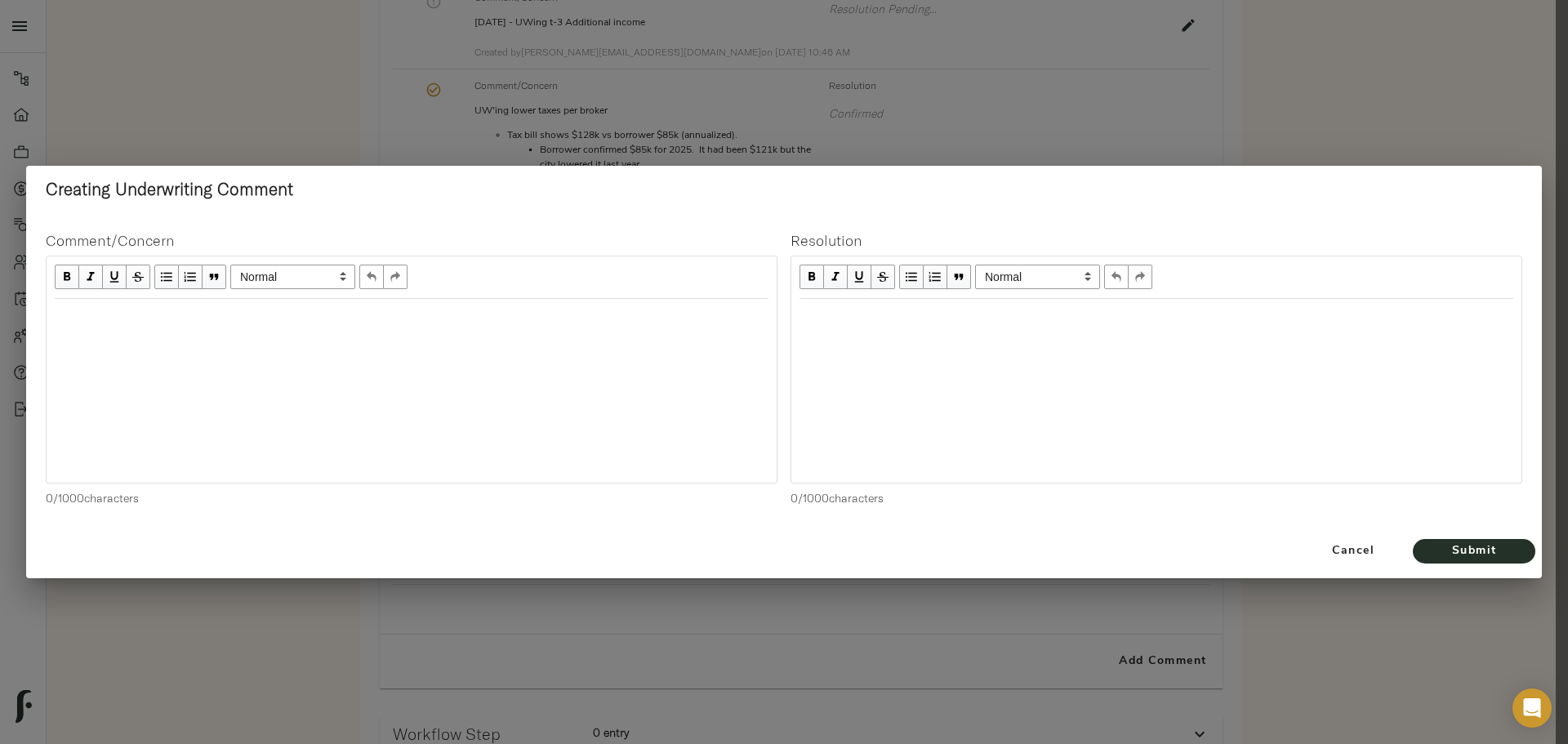
click at [331, 319] on div "Edit text" at bounding box center [412, 316] width 714 height 18
drag, startPoint x: 334, startPoint y: 322, endPoint x: 326, endPoint y: 325, distance: 8.5
click at [260, 342] on div "Restructured Insurance policy to $12,840 annually" at bounding box center [412, 391] width 731 height 184
click at [319, 318] on span "Restructured Insurance policy to $12,840 annually" at bounding box center [187, 316] width 264 height 14
click at [810, 313] on div "Edit text" at bounding box center [1156, 316] width 714 height 18
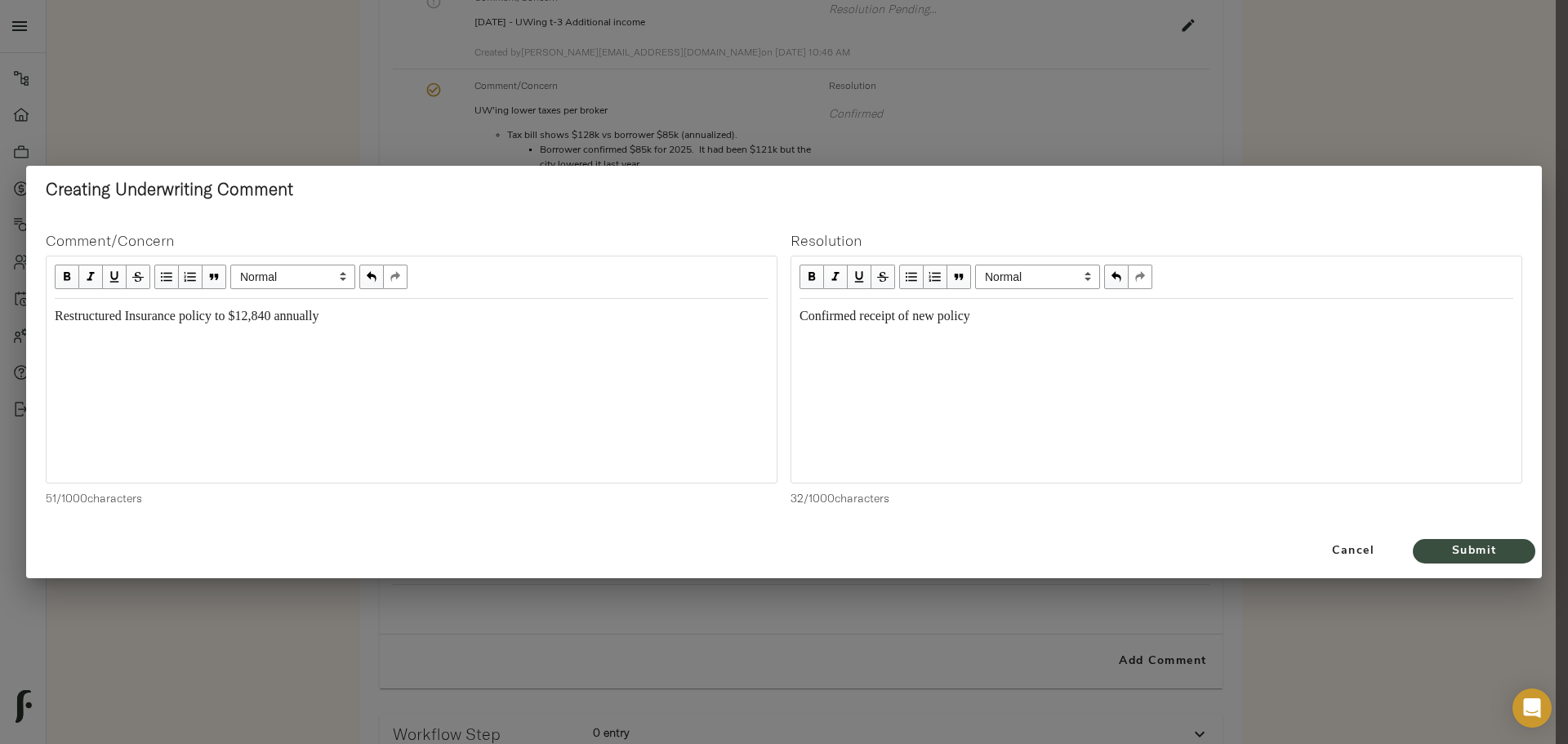
click at [1491, 553] on span "Submit" at bounding box center [1474, 552] width 90 height 20
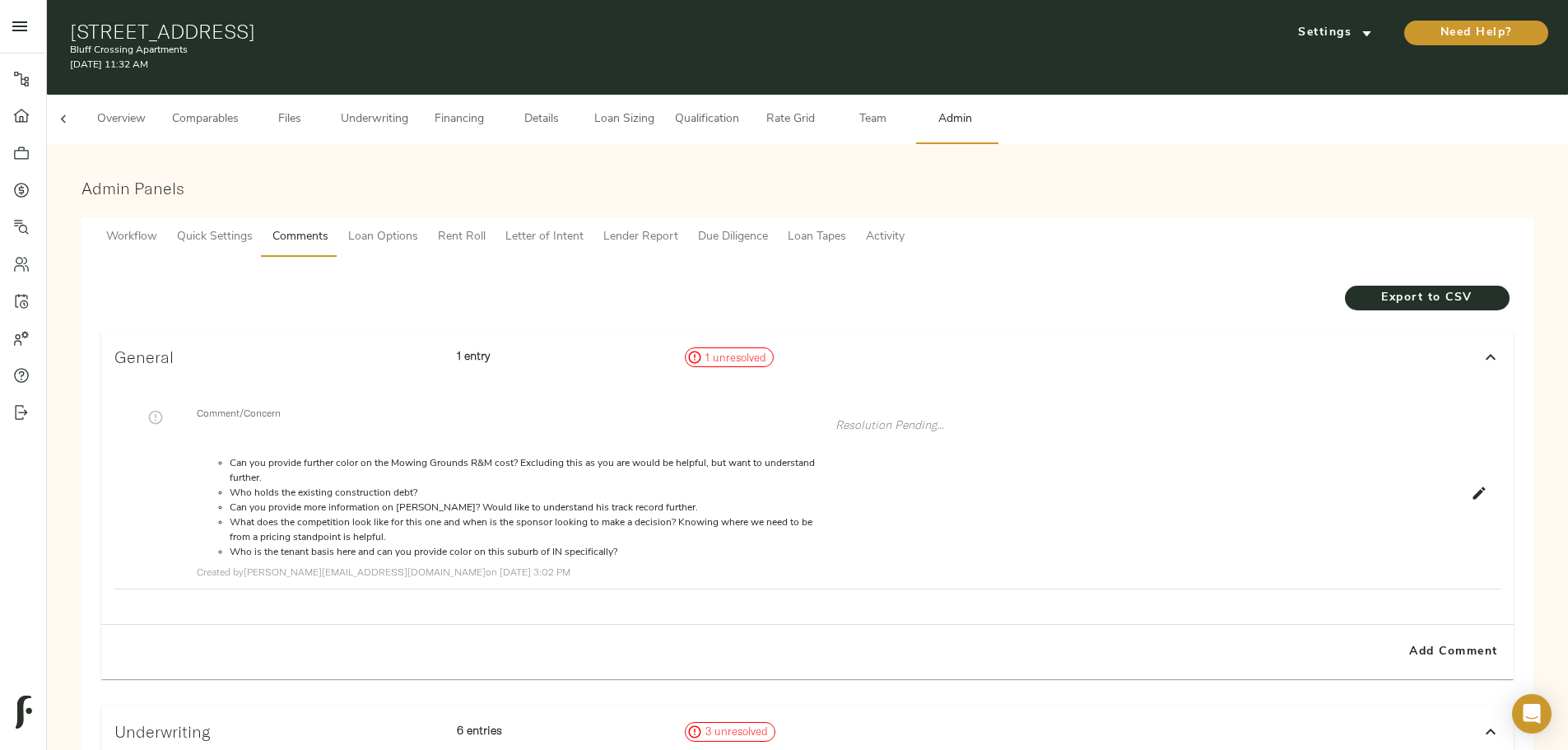
scroll to position [0, 0]
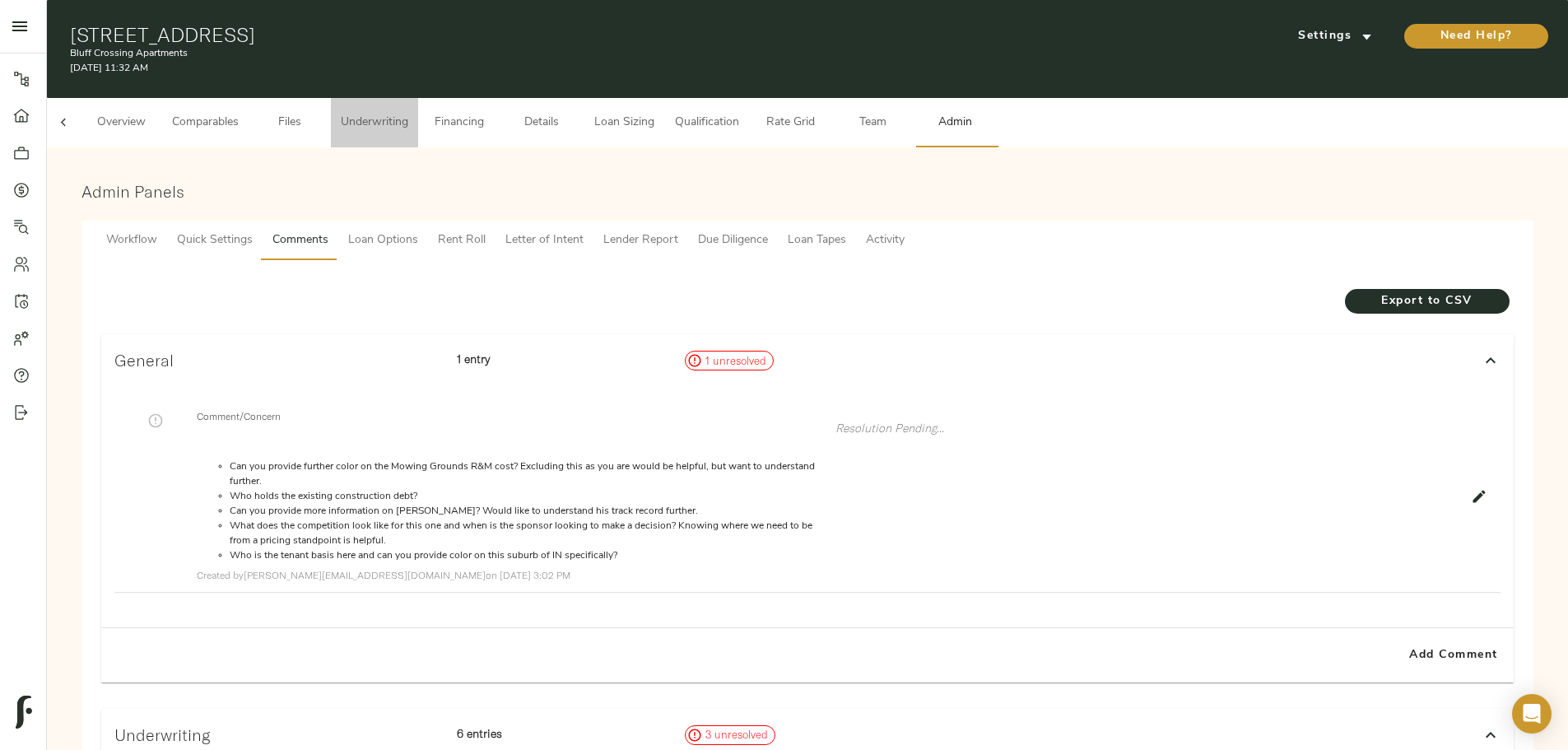
click at [408, 113] on span "Underwriting" at bounding box center [375, 123] width 67 height 20
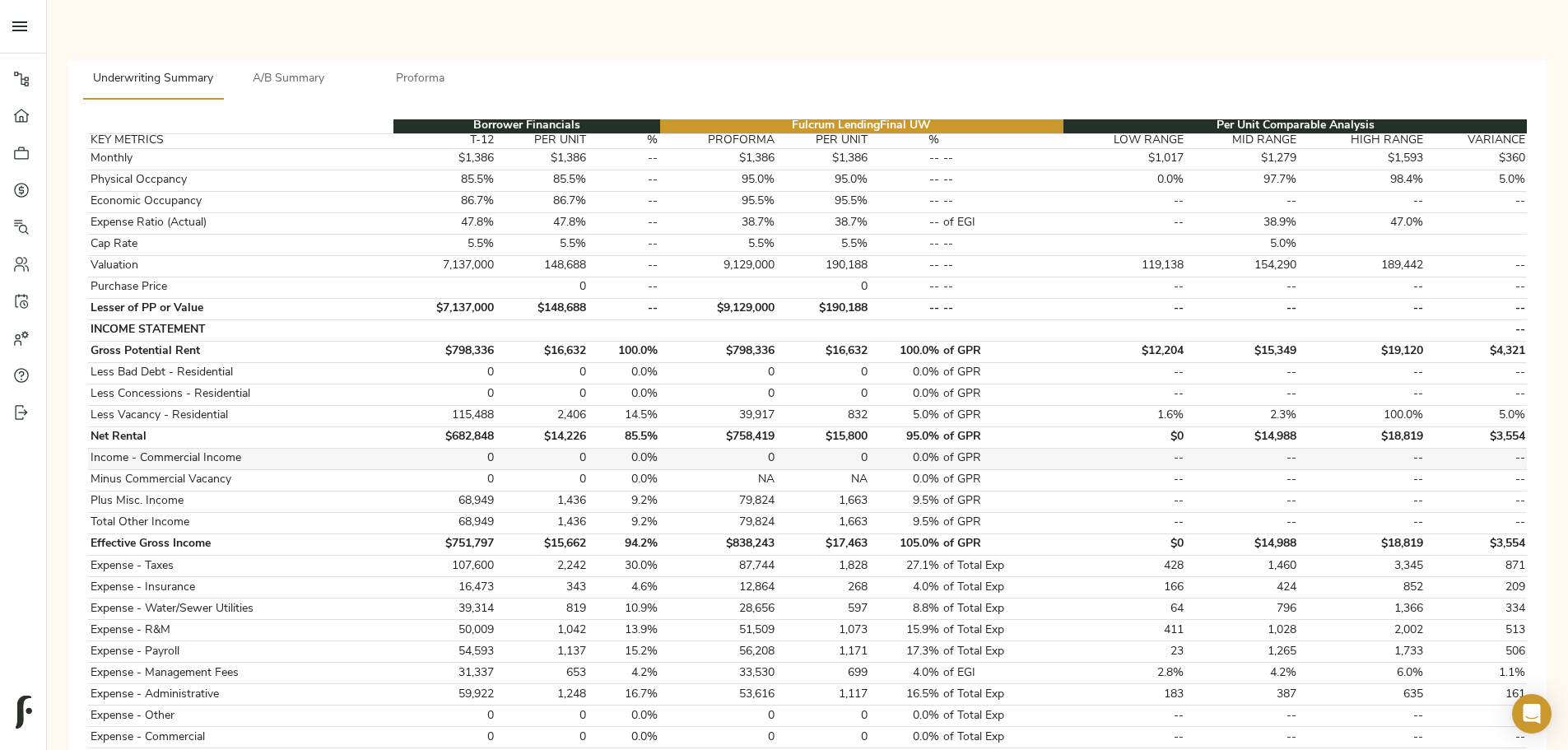
scroll to position [165, 0]
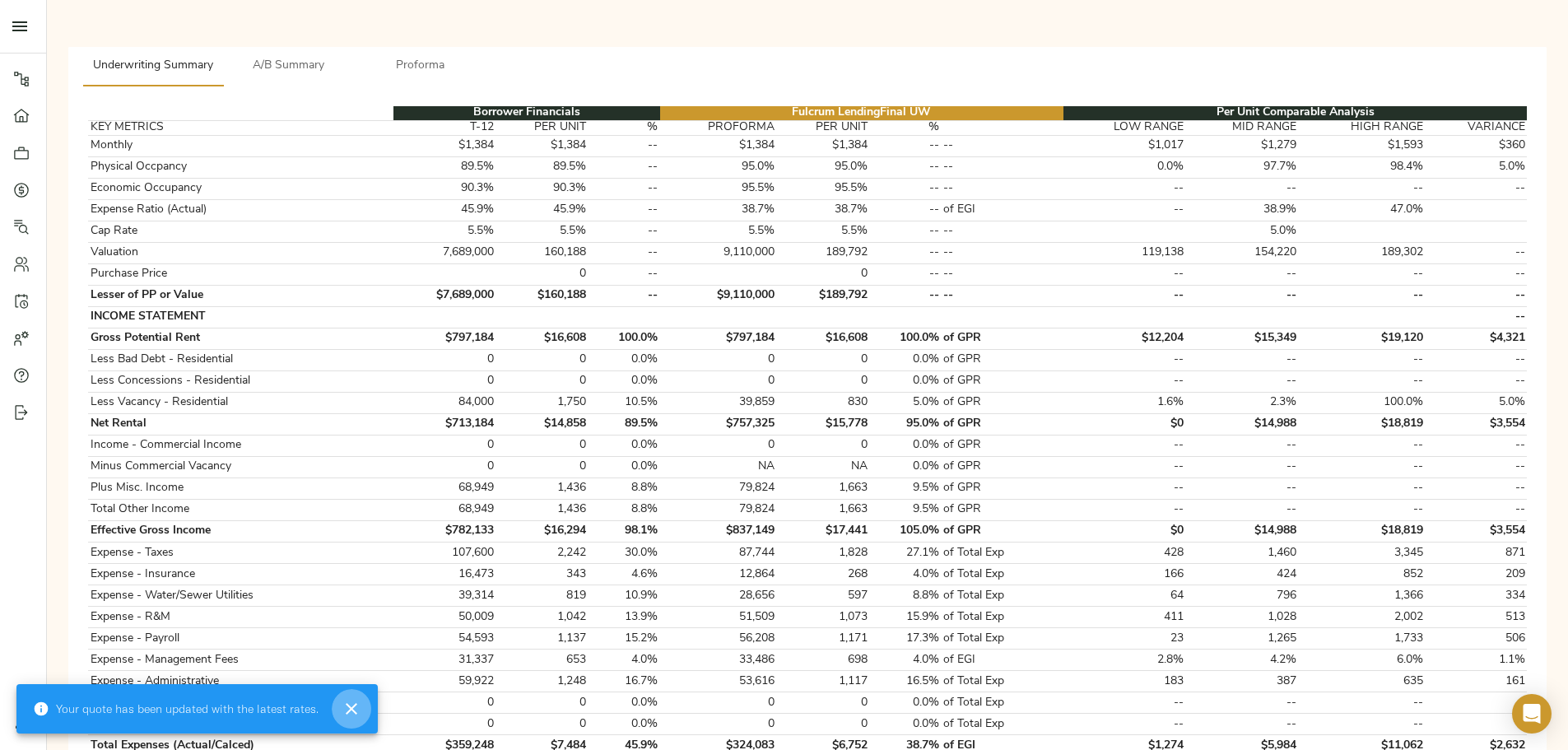
click at [342, 704] on icon "button" at bounding box center [351, 708] width 19 height 19
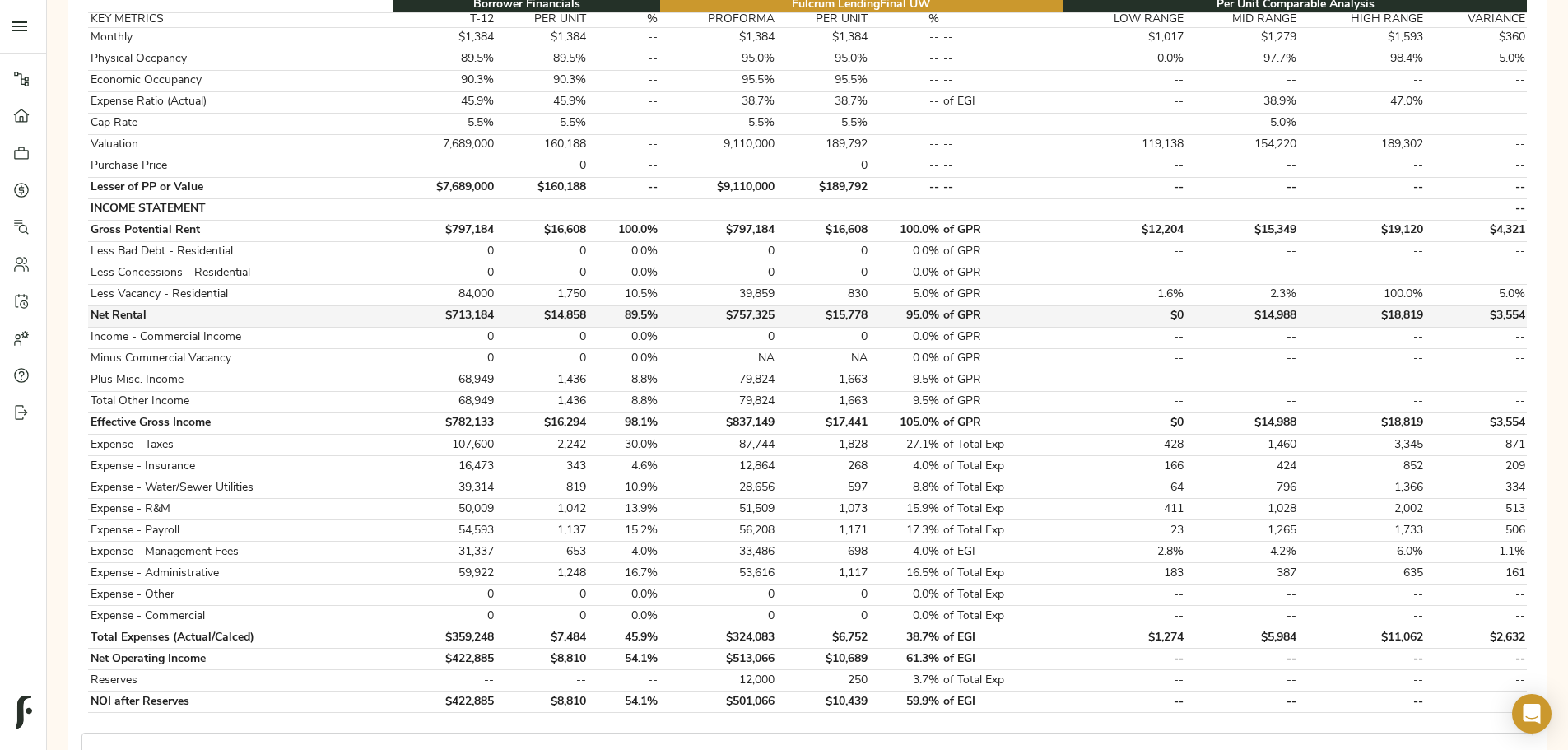
scroll to position [412, 0]
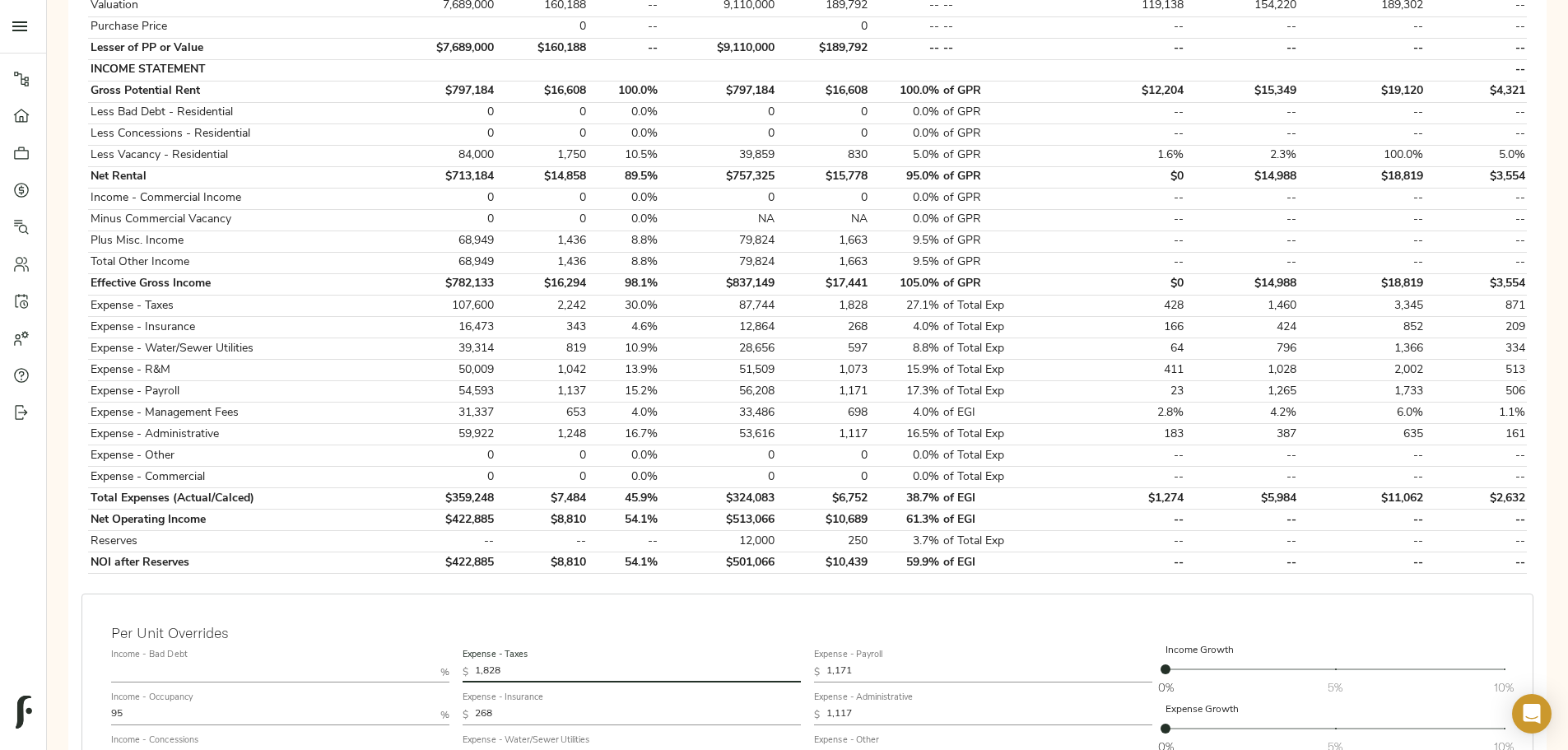
drag, startPoint x: 663, startPoint y: 644, endPoint x: 619, endPoint y: 637, distance: 44.6
click at [619, 662] on input "1,828" at bounding box center [637, 672] width 326 height 19
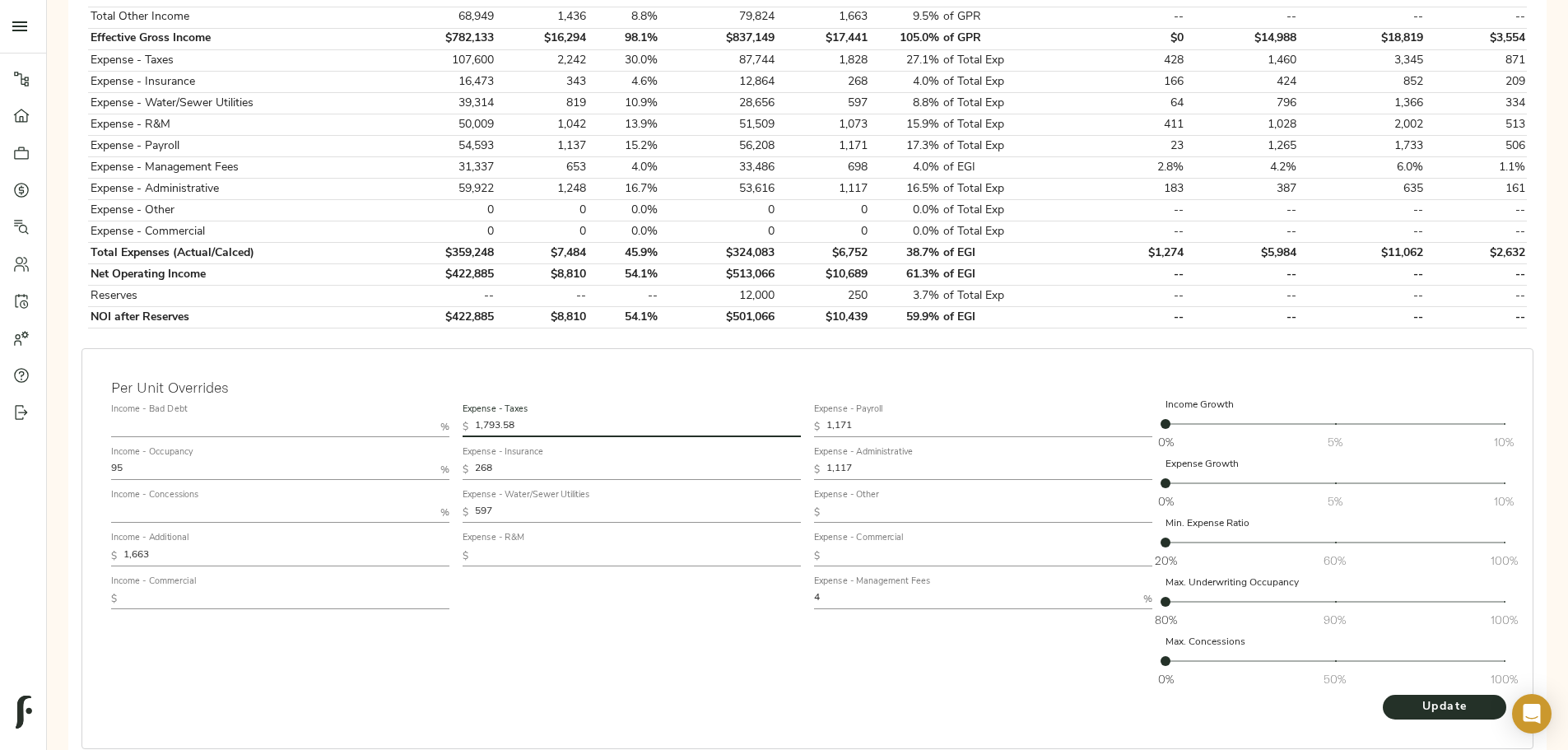
scroll to position [659, 0]
type input "1,793.58"
click at [1400, 696] on span "Update" at bounding box center [1445, 706] width 91 height 20
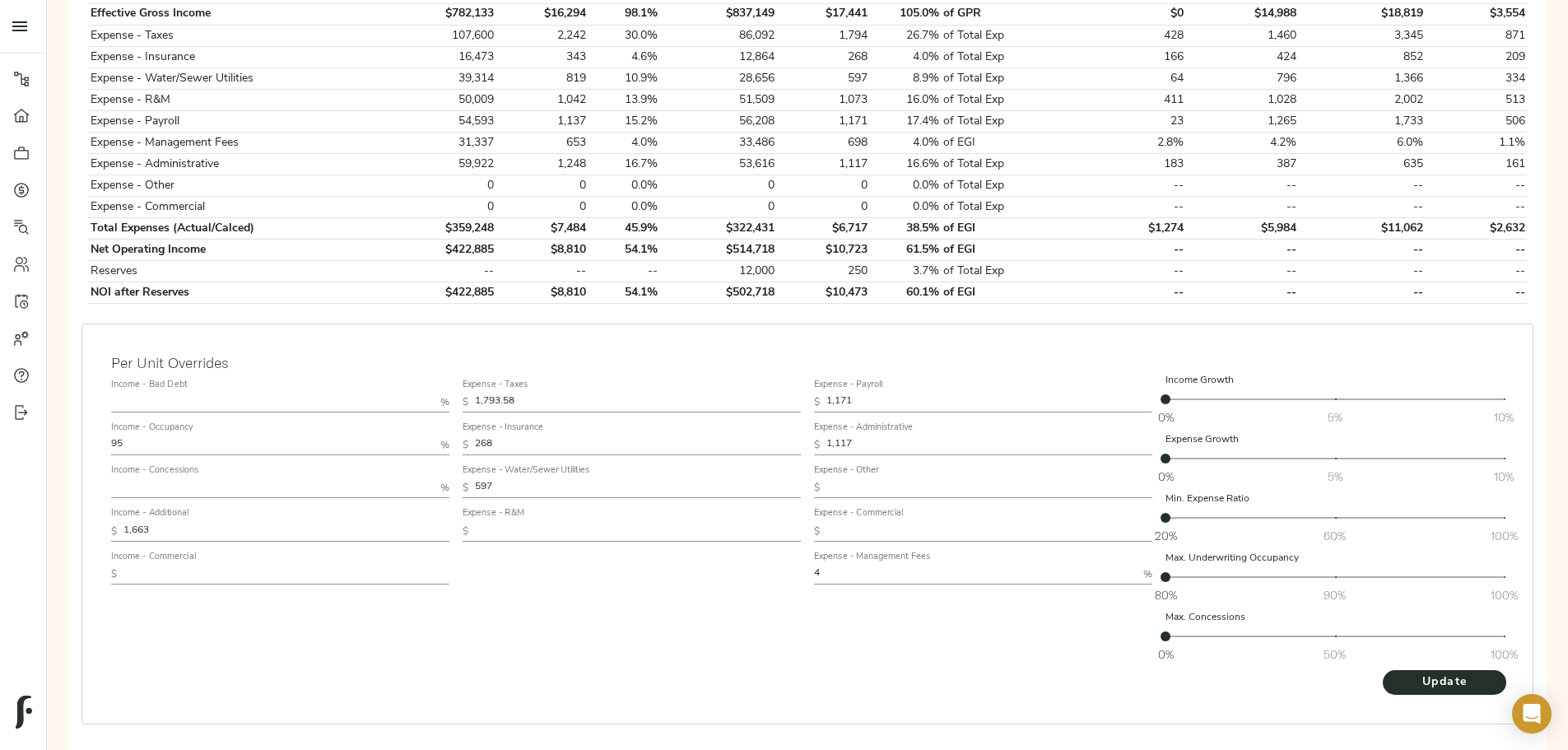
scroll to position [693, 0]
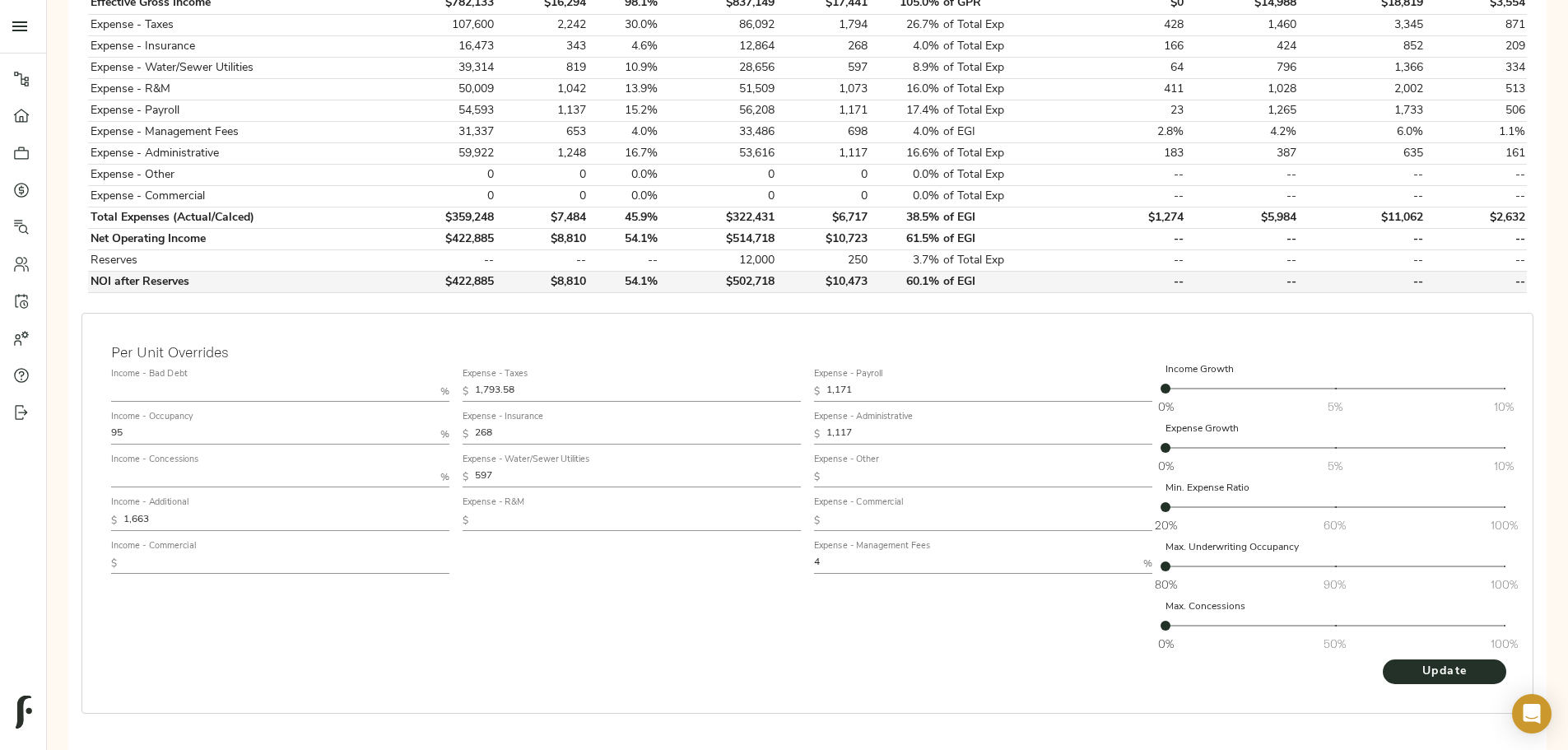
click at [764, 272] on td "$502,718" at bounding box center [719, 282] width 117 height 21
copy td "$502,718"
